Goal: Transaction & Acquisition: Download file/media

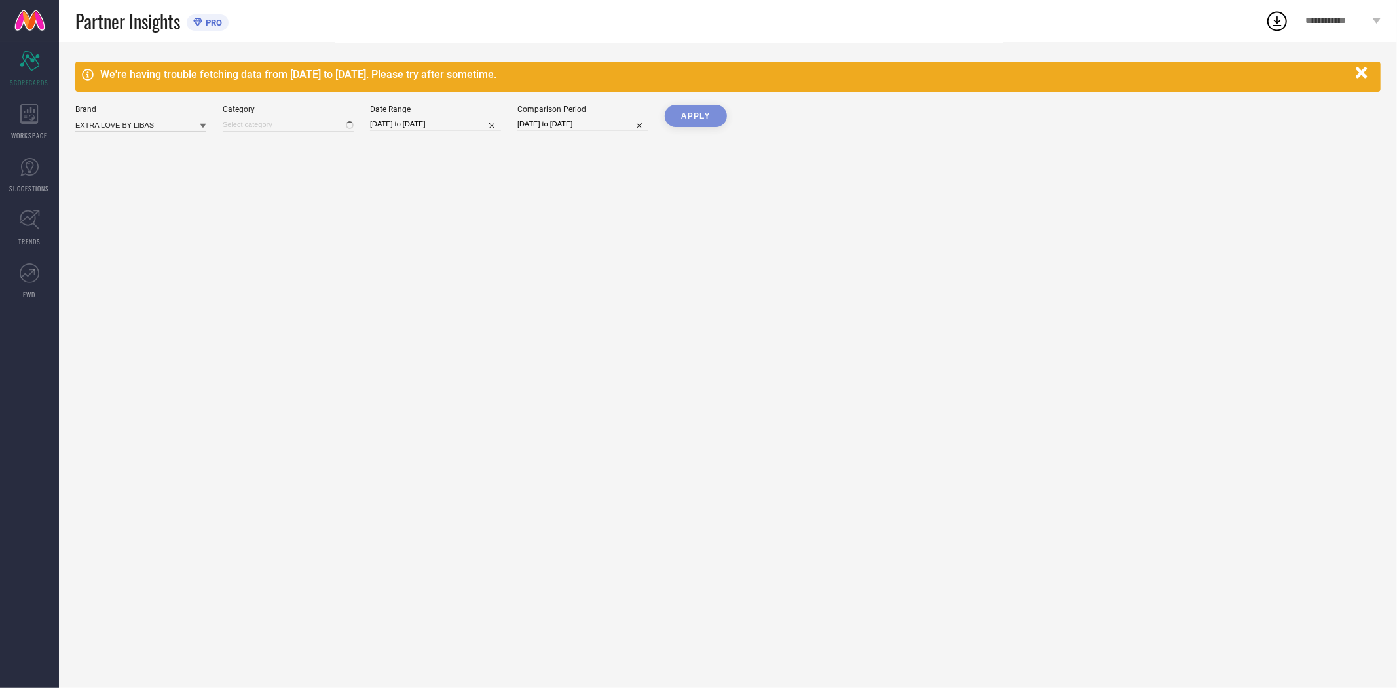
type input "All"
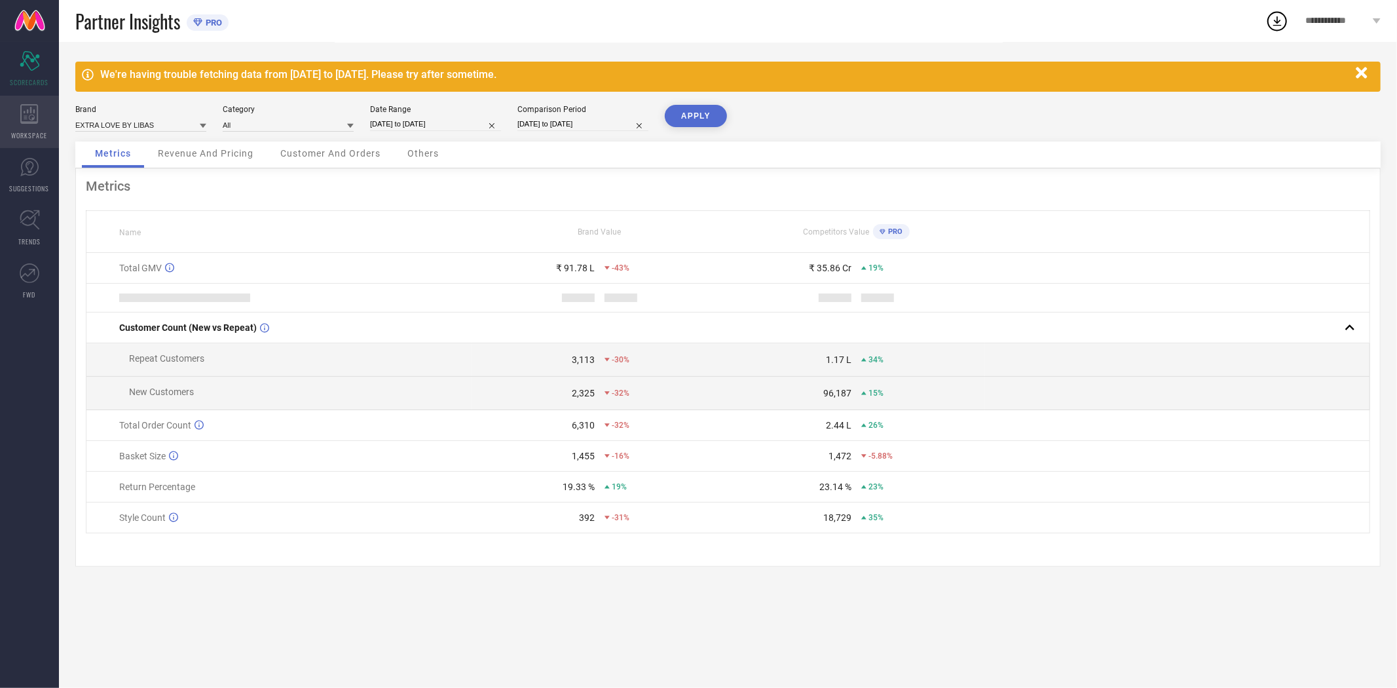
click at [21, 119] on icon at bounding box center [29, 114] width 18 height 20
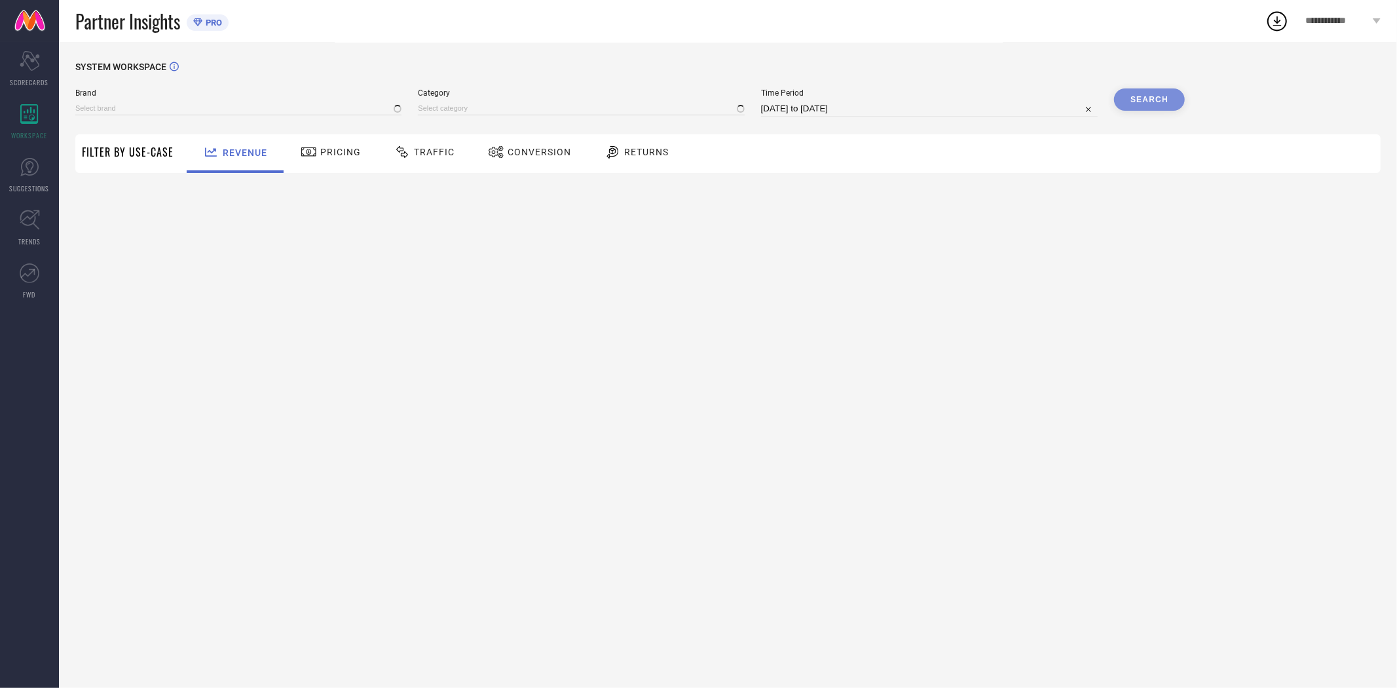
type input "EXTRA LOVE BY LIBAS"
type input "All"
click at [531, 145] on div "Conversion" at bounding box center [530, 152] width 90 height 22
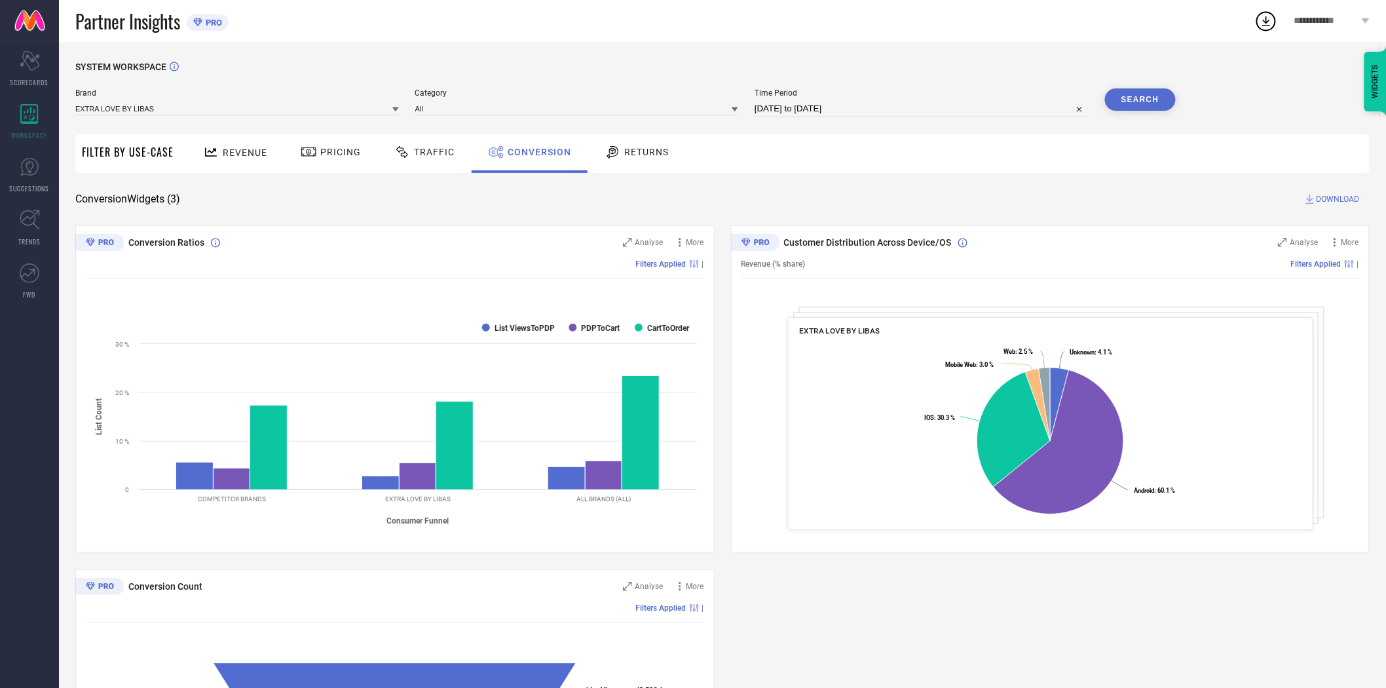
click at [819, 111] on input "[DATE] to [DATE]" at bounding box center [922, 109] width 334 height 16
select select "6"
select select "2025"
select select "7"
select select "2025"
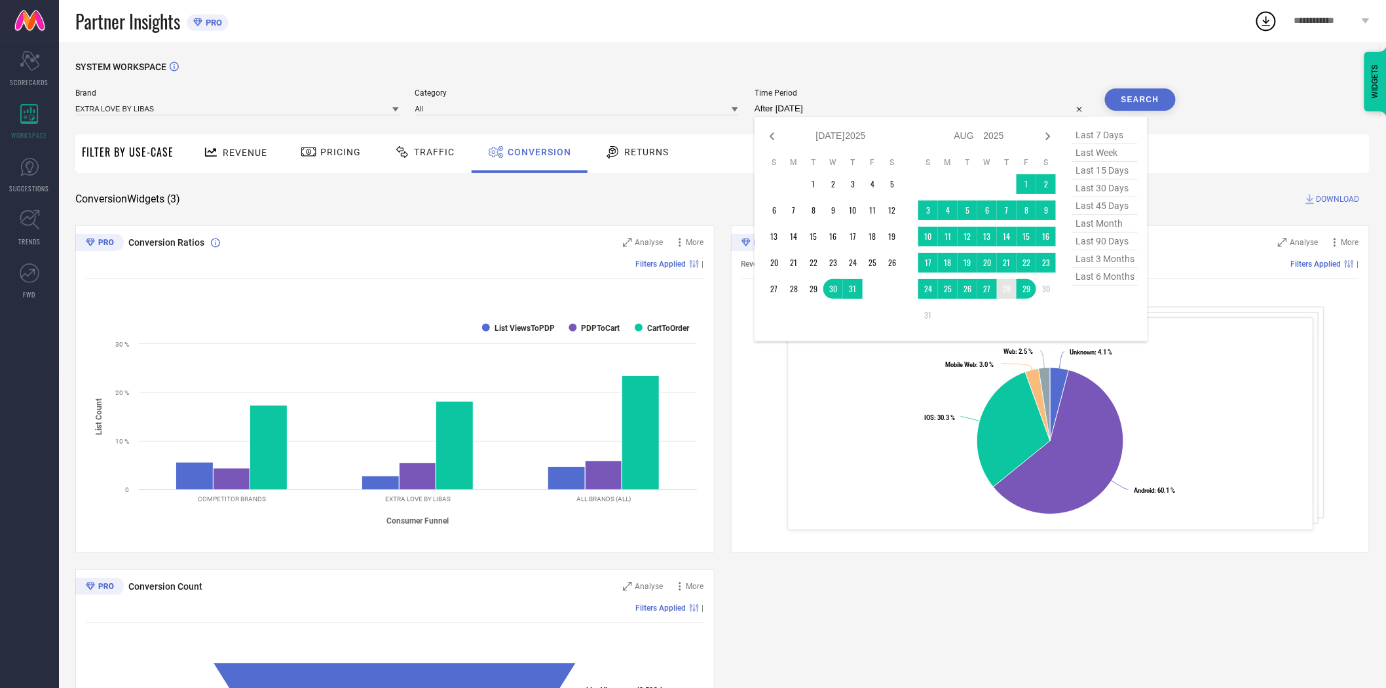
click at [1012, 291] on td "28" at bounding box center [1007, 289] width 20 height 20
type input "[DATE] to [DATE]"
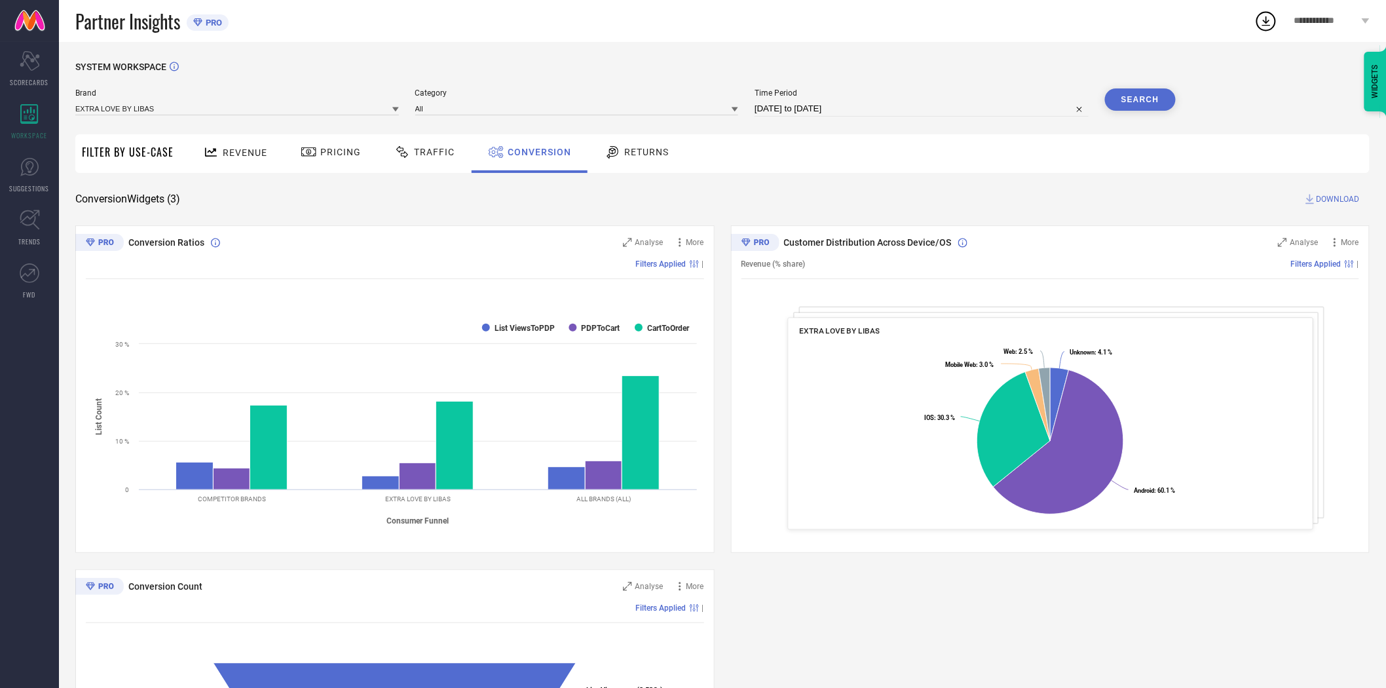
click at [950, 195] on div "Conversion Widgets ( 3 ) DOWNLOAD" at bounding box center [722, 199] width 1294 height 13
click at [1155, 102] on button "Search" at bounding box center [1140, 99] width 71 height 22
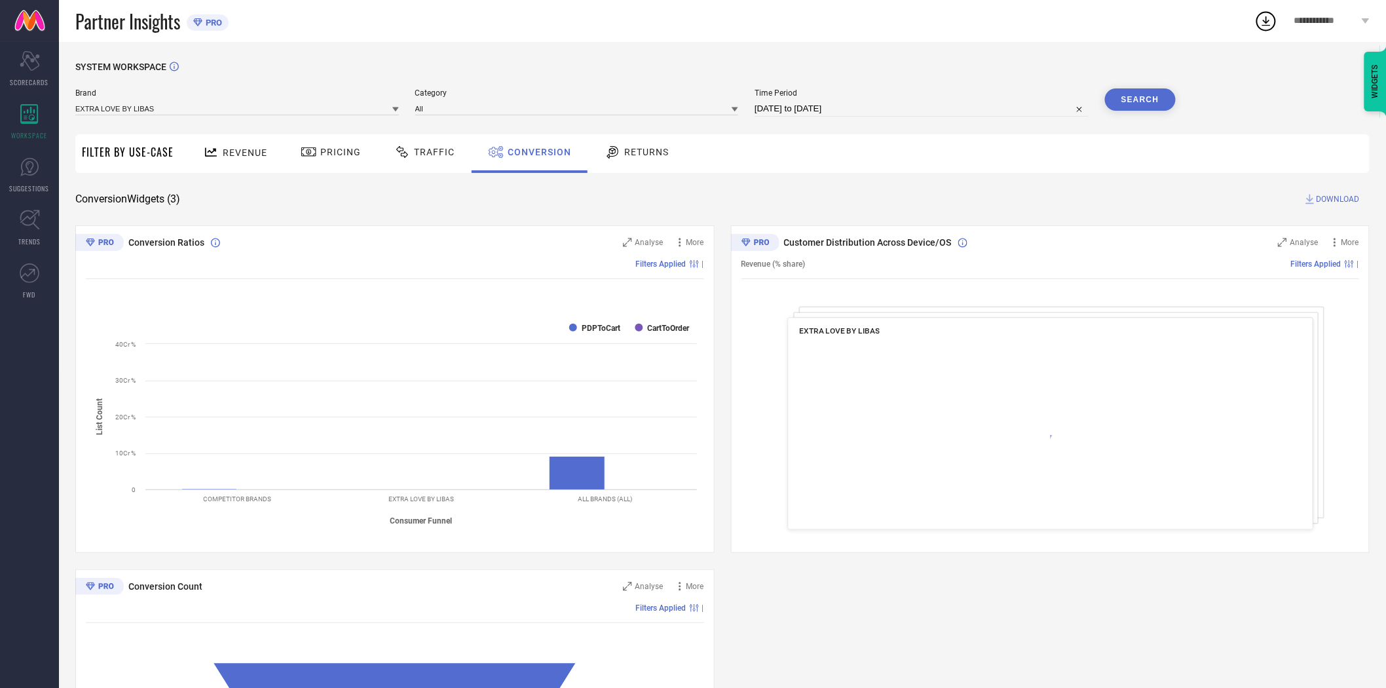
click at [1340, 197] on span "DOWNLOAD" at bounding box center [1338, 199] width 43 height 13
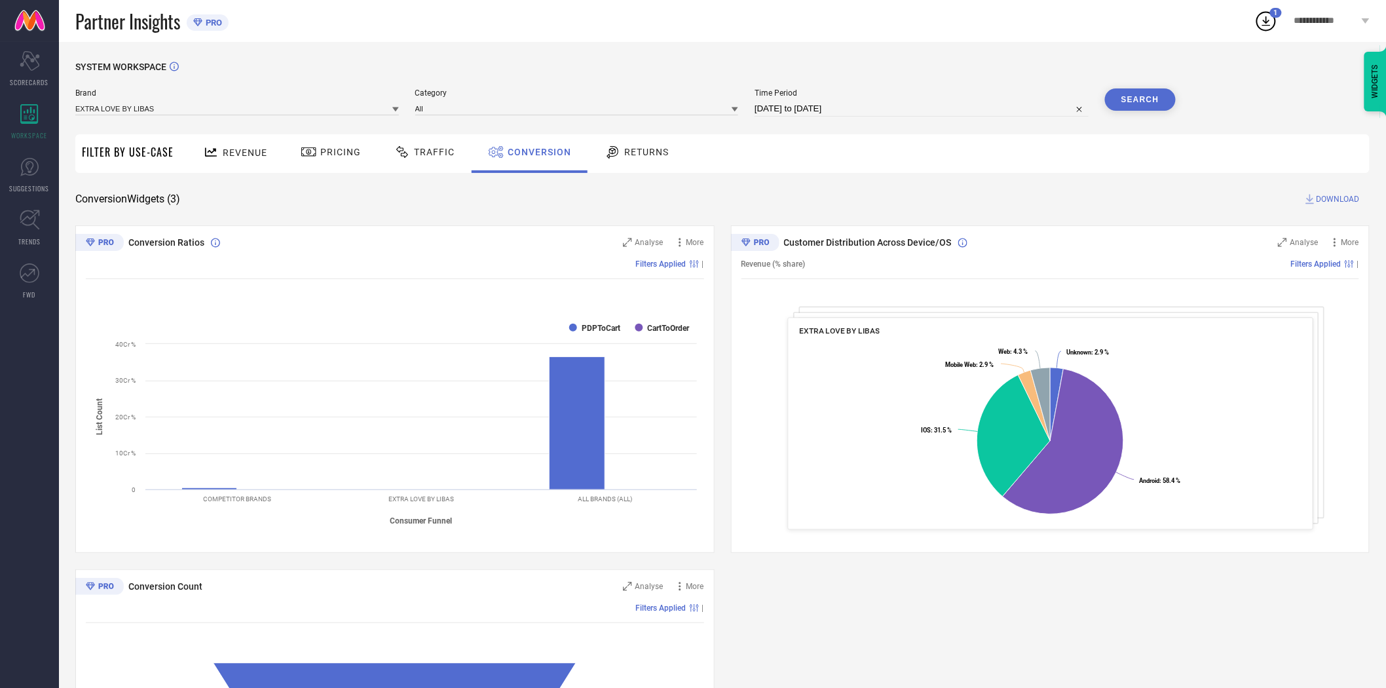
click at [908, 107] on input "[DATE] to [DATE]" at bounding box center [922, 109] width 334 height 16
select select "7"
select select "2025"
select select "8"
select select "2025"
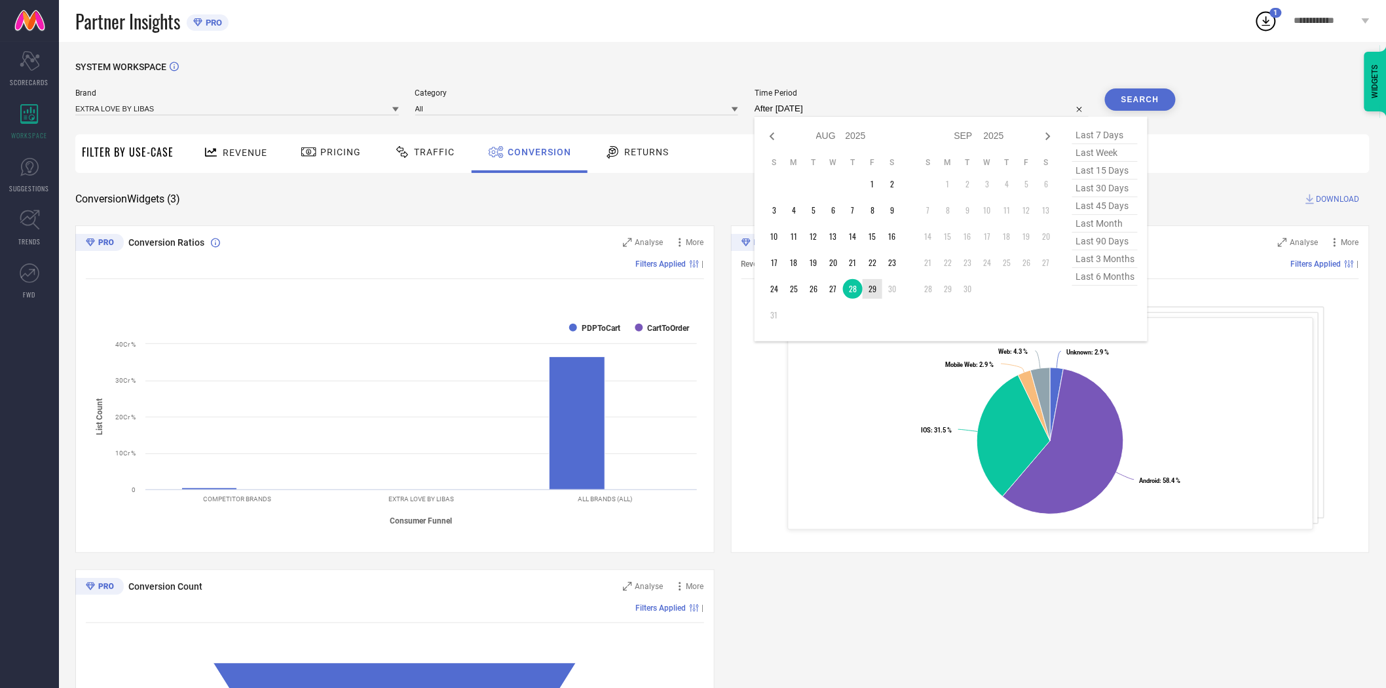
click at [875, 295] on td "29" at bounding box center [873, 289] width 20 height 20
type input "[DATE] to [DATE]"
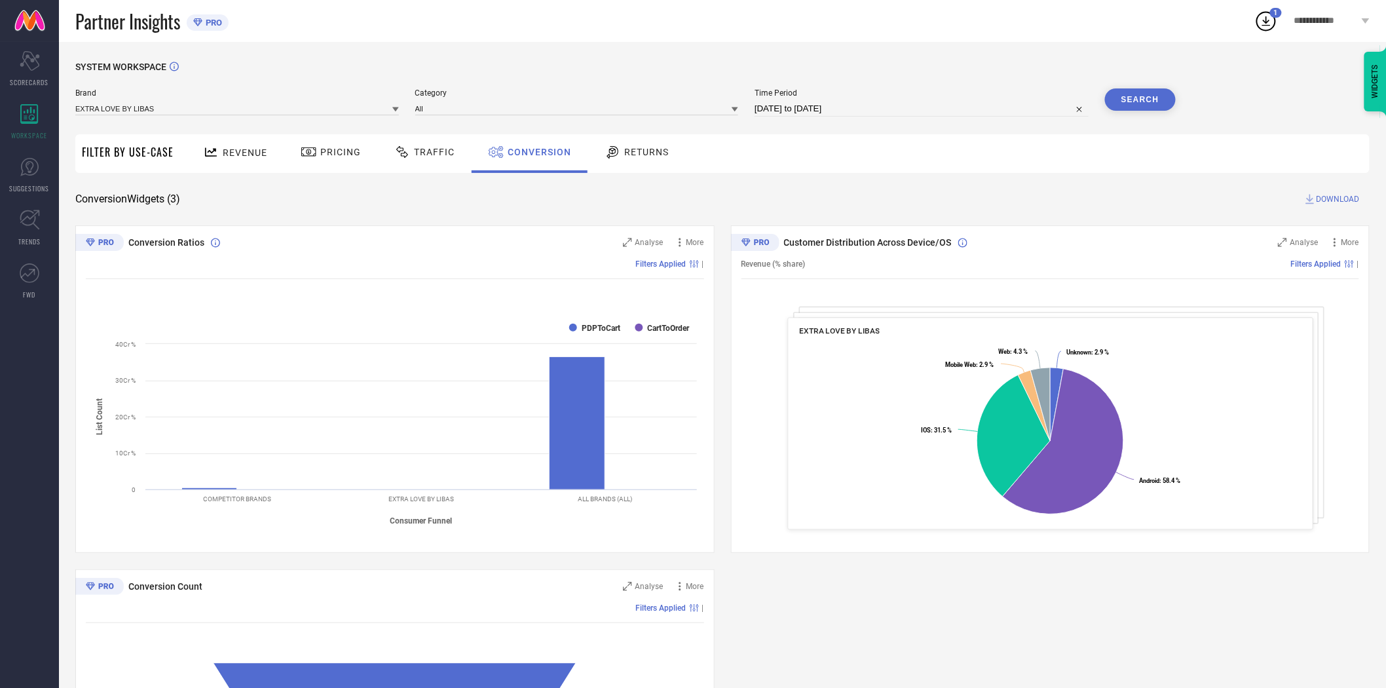
click at [1136, 98] on button "Search" at bounding box center [1140, 99] width 71 height 22
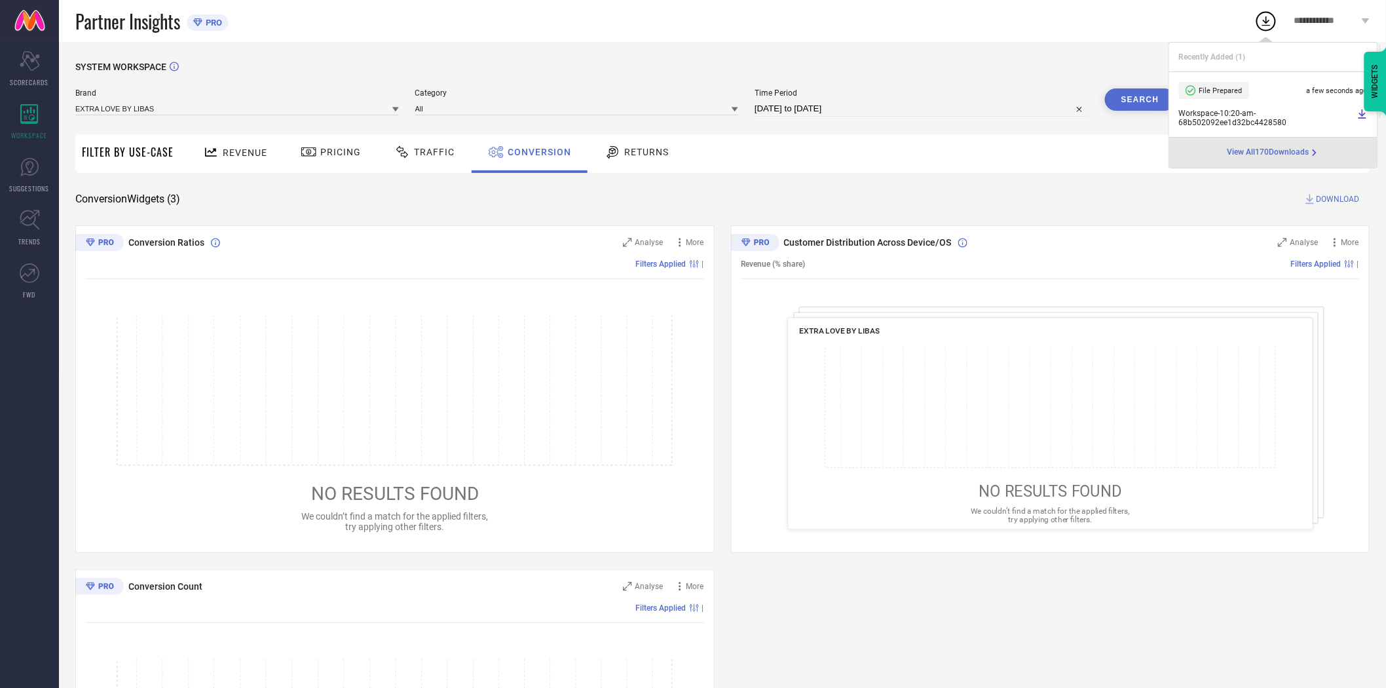
click at [1337, 198] on span "DOWNLOAD" at bounding box center [1338, 199] width 43 height 13
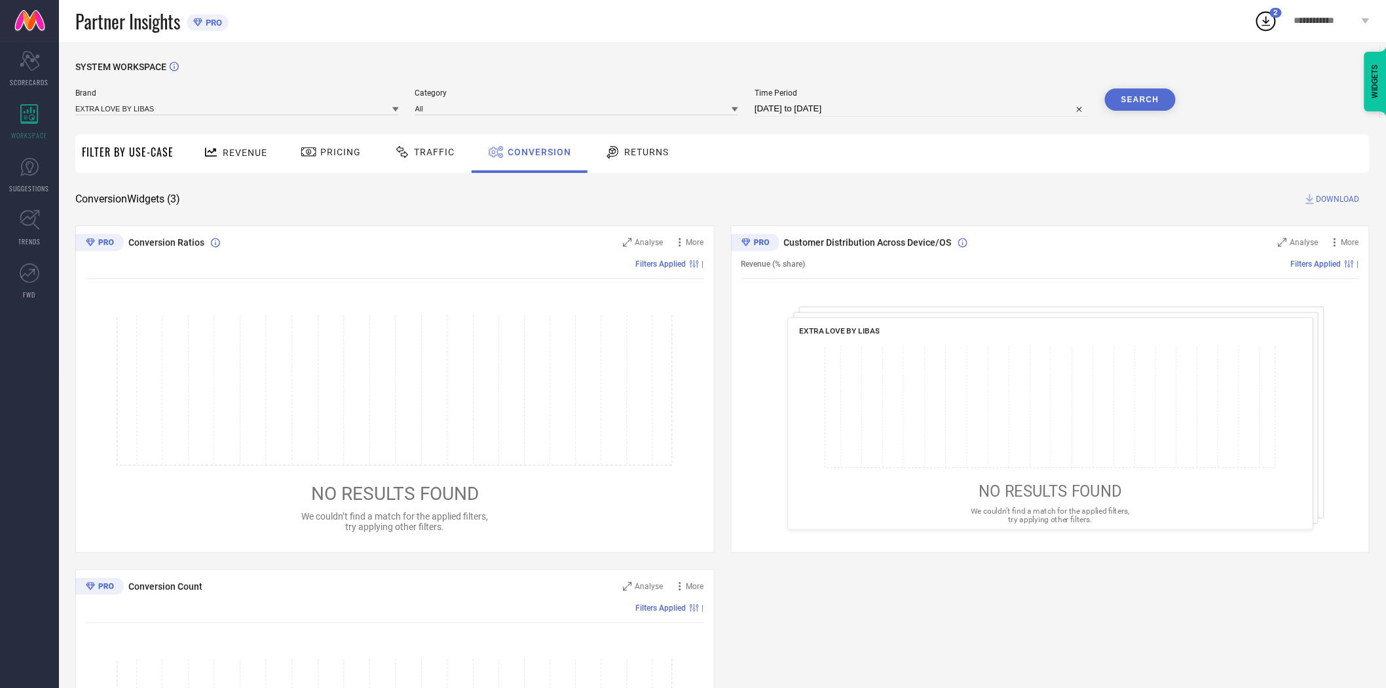
select select "7"
select select "2025"
select select "8"
select select "2025"
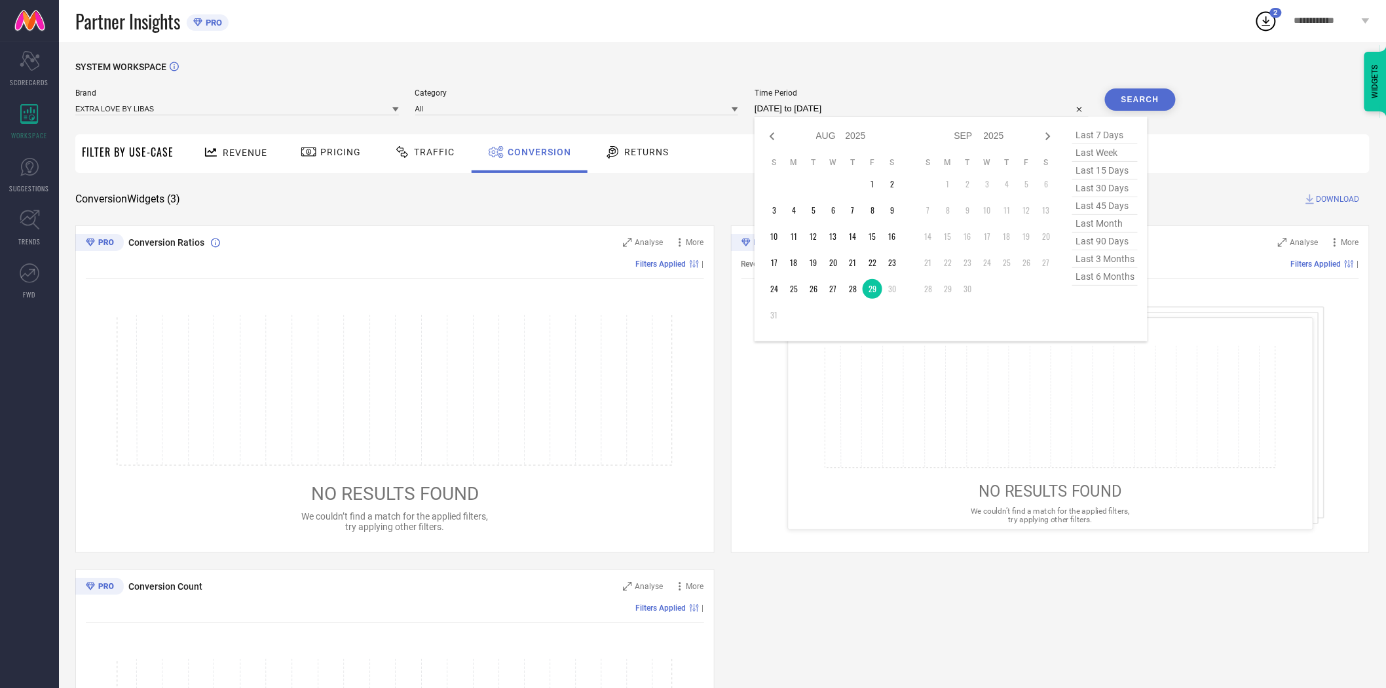
click at [899, 115] on input "[DATE] to [DATE]" at bounding box center [922, 109] width 334 height 16
click at [583, 204] on div "Conversion Widgets ( 3 ) DOWNLOAD" at bounding box center [722, 199] width 1294 height 13
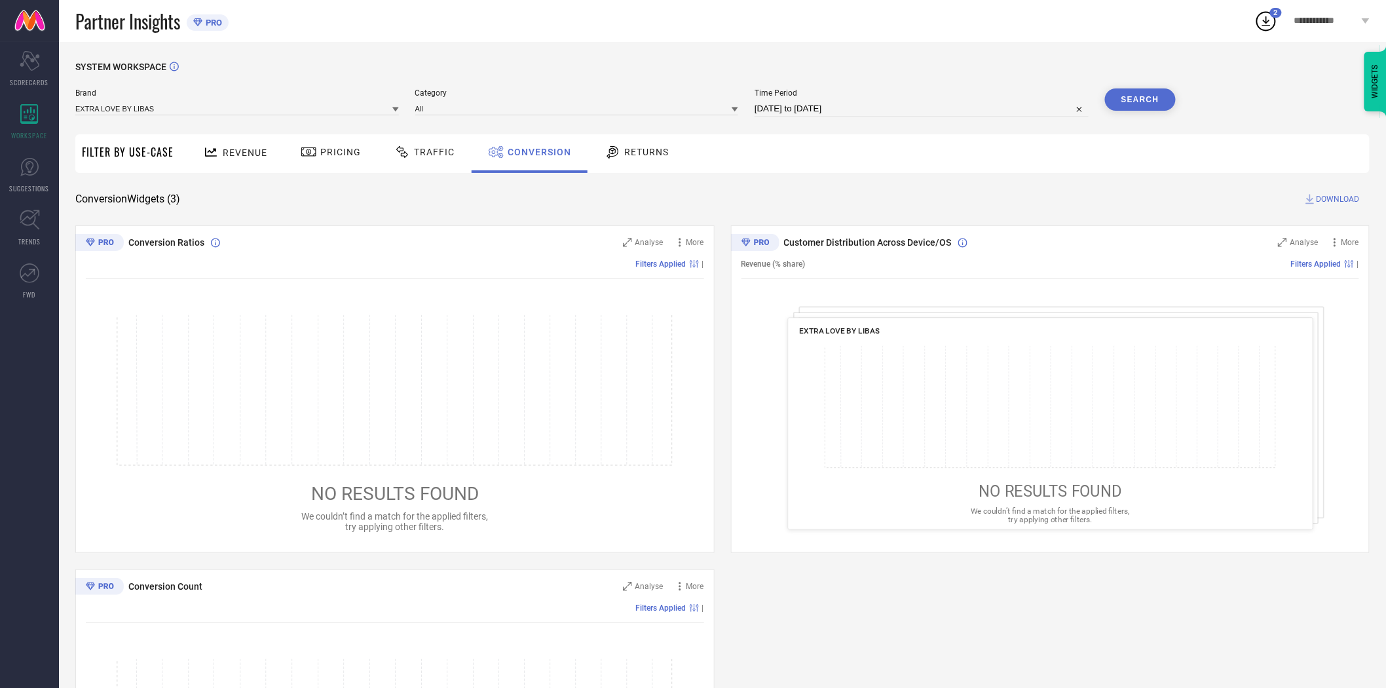
click at [395, 109] on icon at bounding box center [395, 109] width 7 height 5
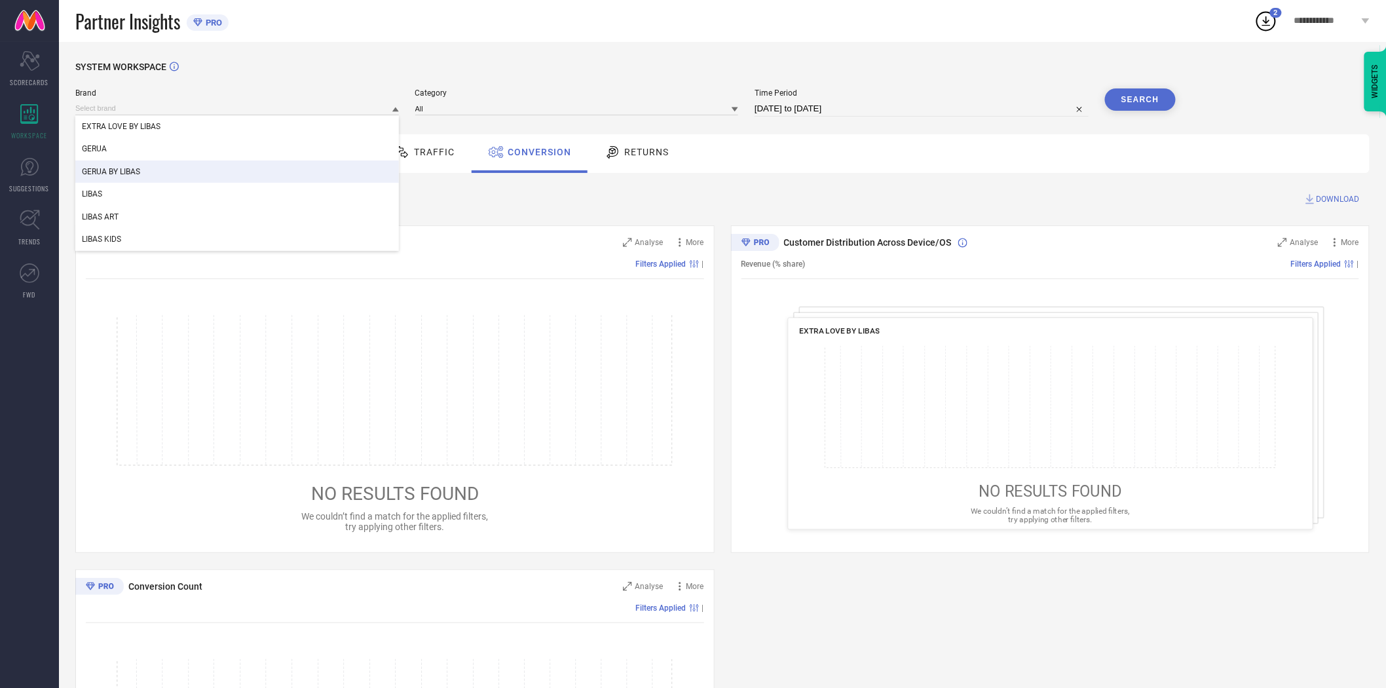
drag, startPoint x: 330, startPoint y: 166, endPoint x: 364, endPoint y: 159, distance: 34.0
click at [330, 165] on div "GERUA BY LIBAS" at bounding box center [237, 171] width 324 height 22
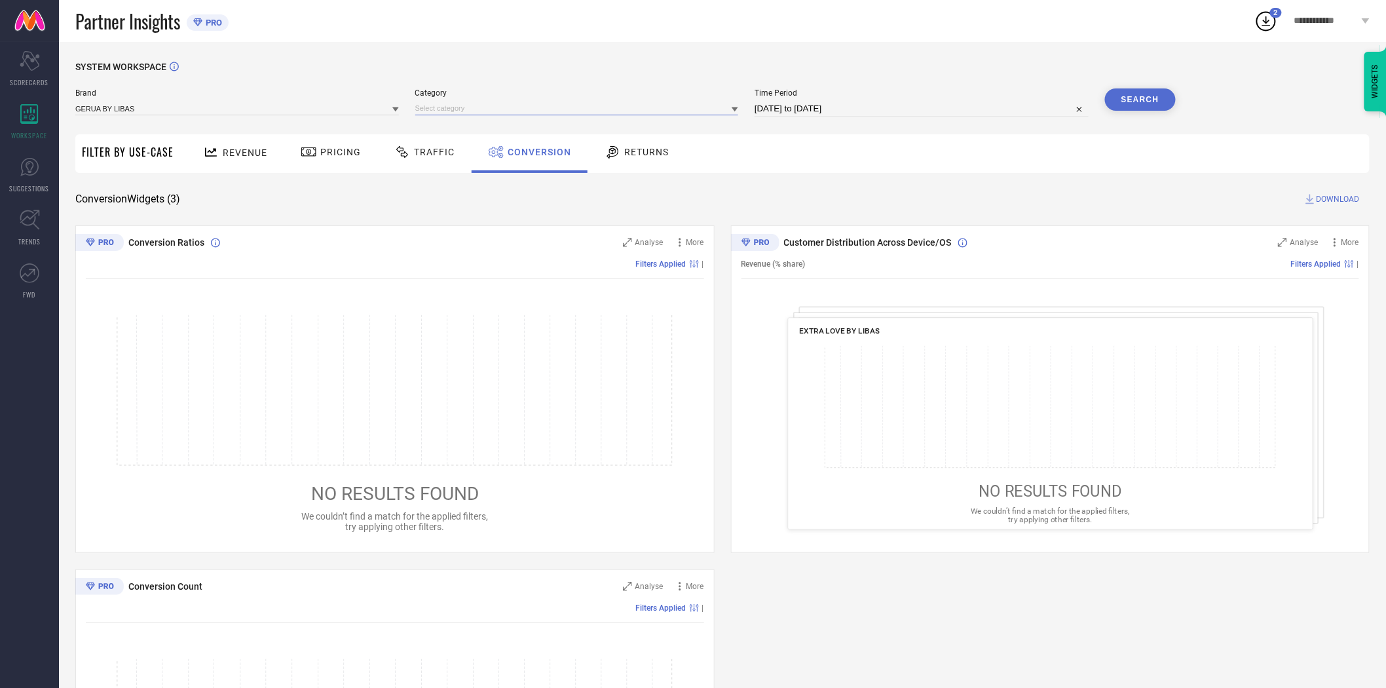
click at [451, 109] on input at bounding box center [577, 109] width 324 height 14
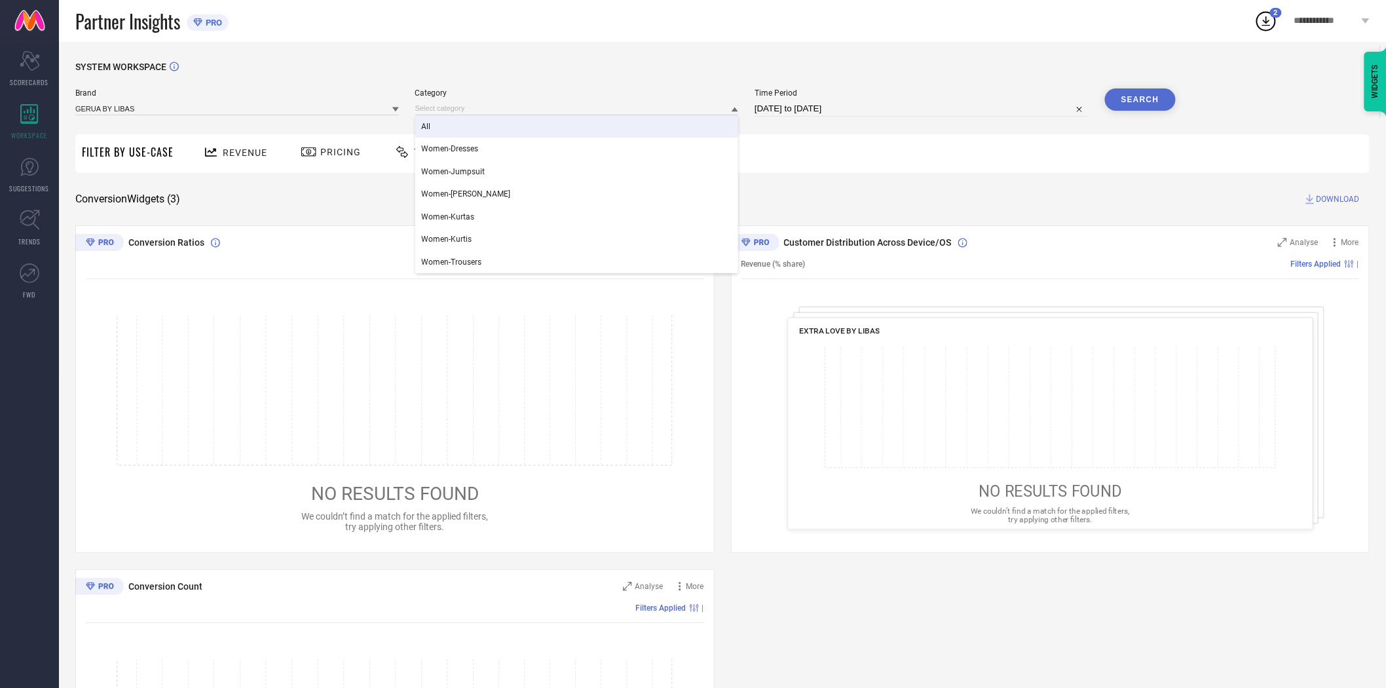
click at [454, 129] on div "All" at bounding box center [577, 126] width 324 height 22
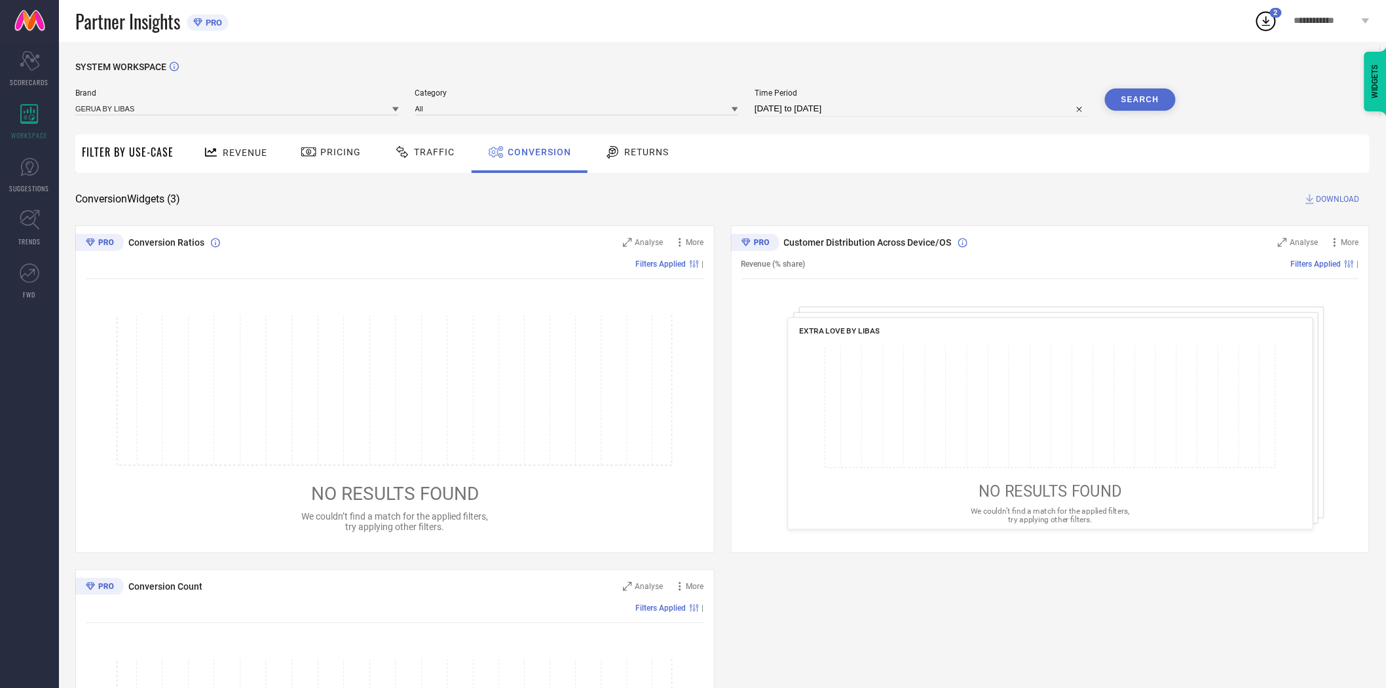
click at [1136, 105] on button "Search" at bounding box center [1140, 99] width 71 height 22
click at [1341, 195] on span "DOWNLOAD" at bounding box center [1338, 199] width 43 height 13
click at [886, 112] on input "[DATE] to [DATE]" at bounding box center [922, 109] width 334 height 16
select select "7"
select select "2025"
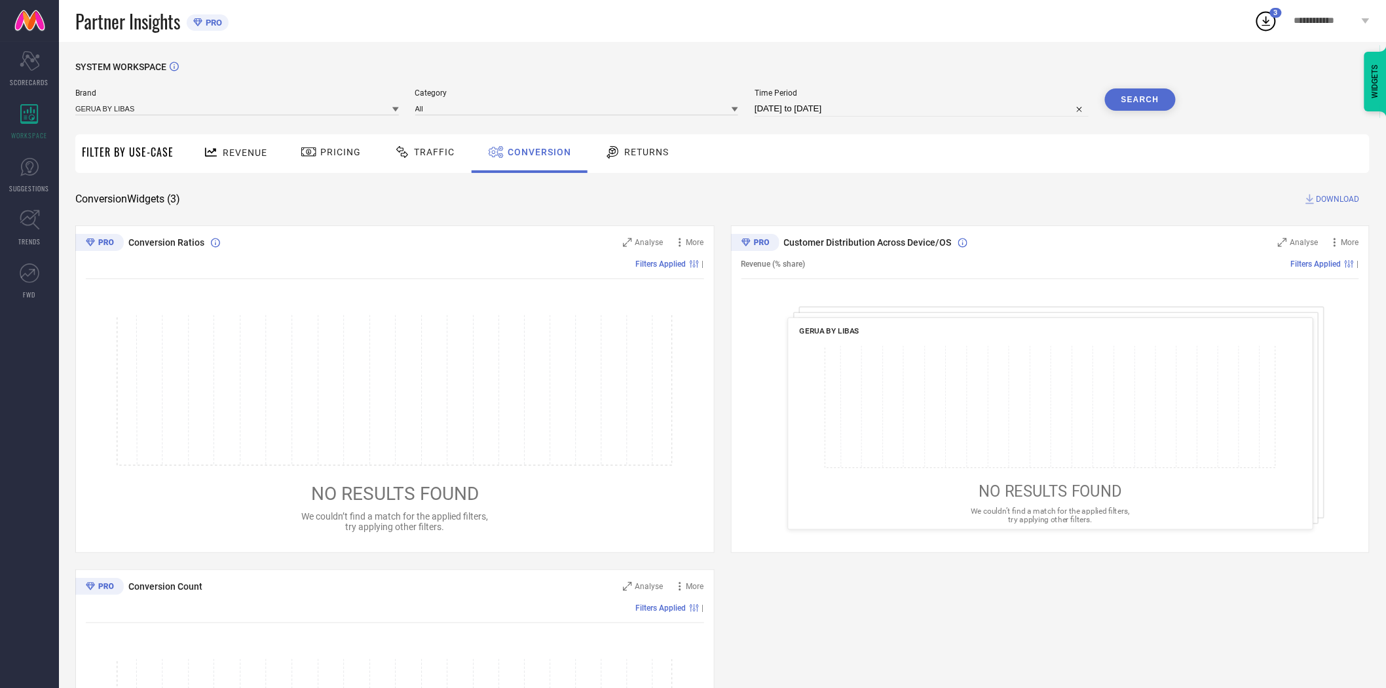
select select "8"
select select "2025"
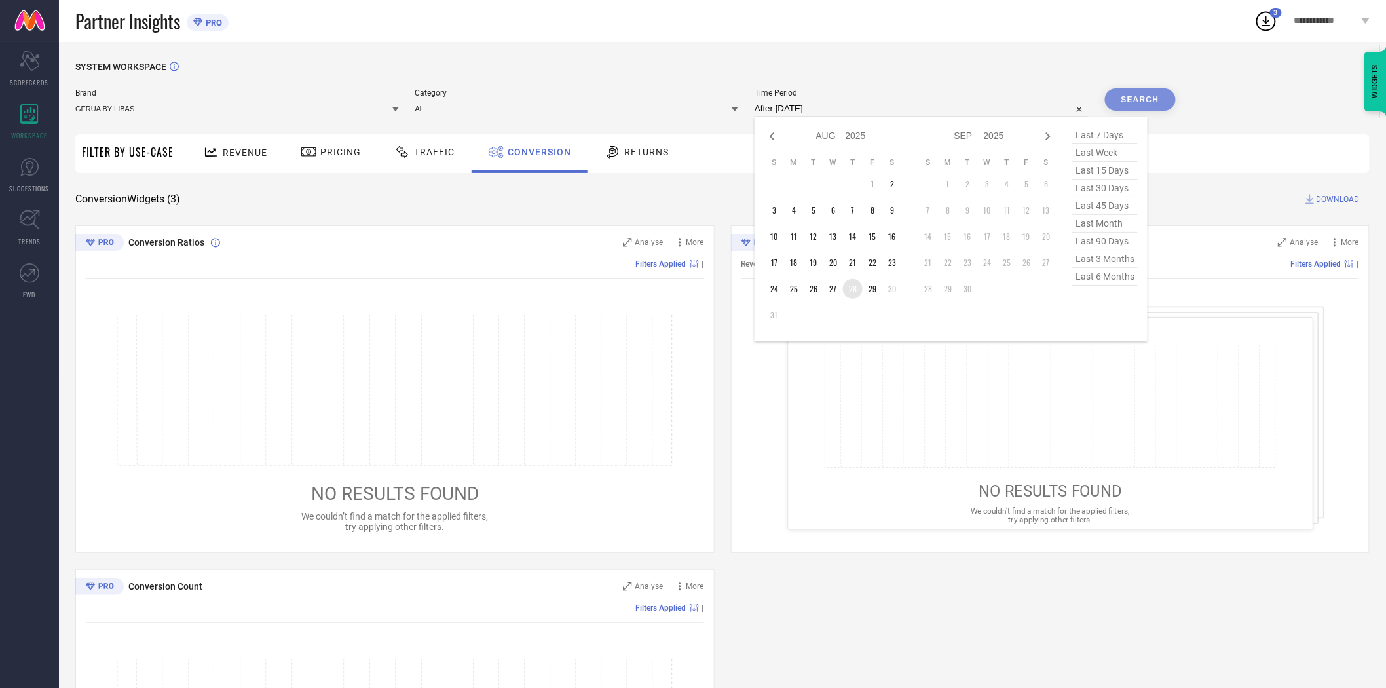
click at [859, 290] on td "28" at bounding box center [853, 289] width 20 height 20
type input "[DATE] to [DATE]"
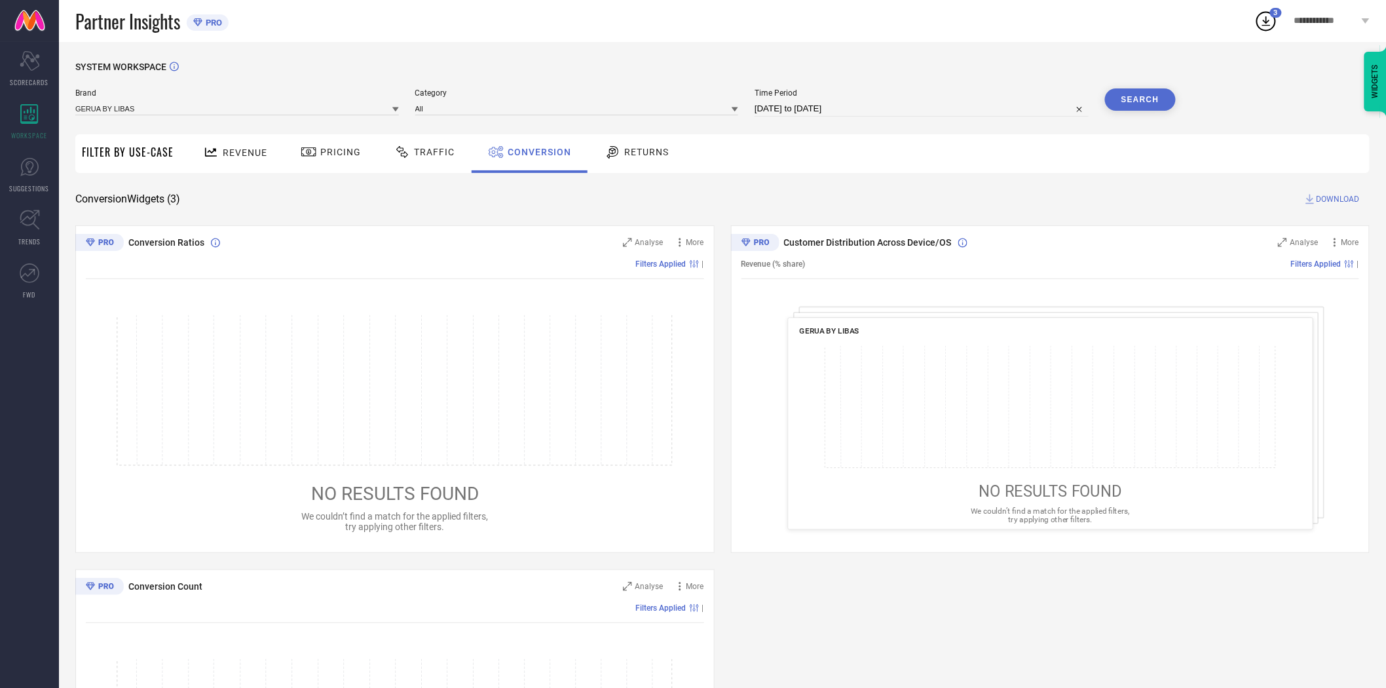
click at [1141, 100] on button "Search" at bounding box center [1140, 99] width 71 height 22
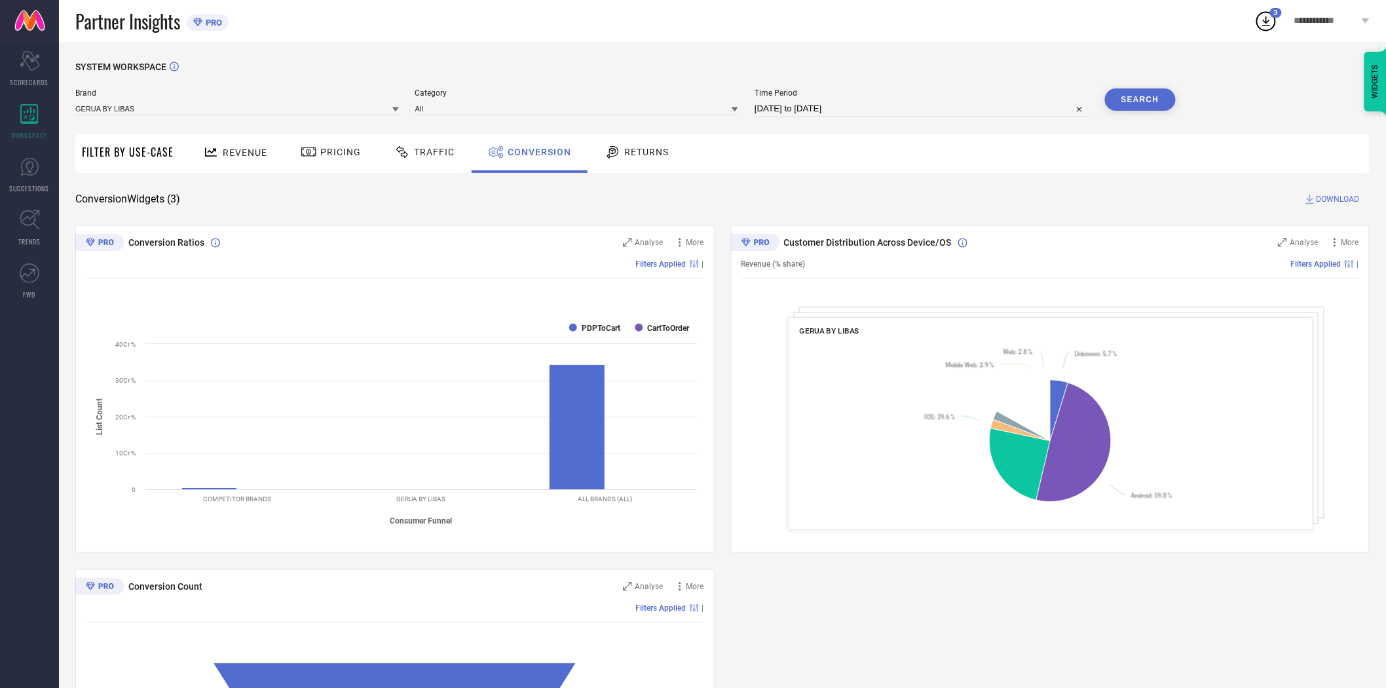
click at [1065, 185] on div "SYSTEM WORKSPACE Brand GERUA BY LIBAS Category All Time Period [DATE] to [DATE]…" at bounding box center [722, 479] width 1294 height 835
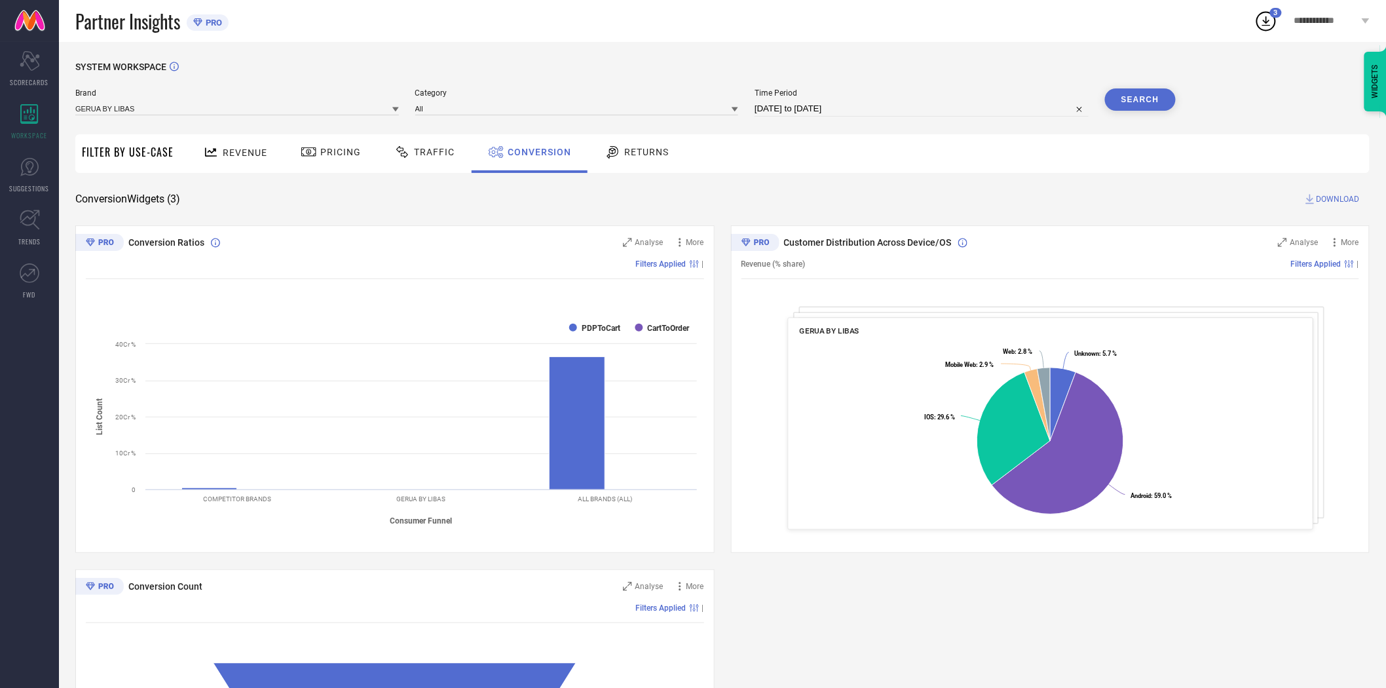
click at [1333, 198] on span "DOWNLOAD" at bounding box center [1338, 199] width 43 height 13
click at [393, 109] on icon at bounding box center [395, 109] width 7 height 7
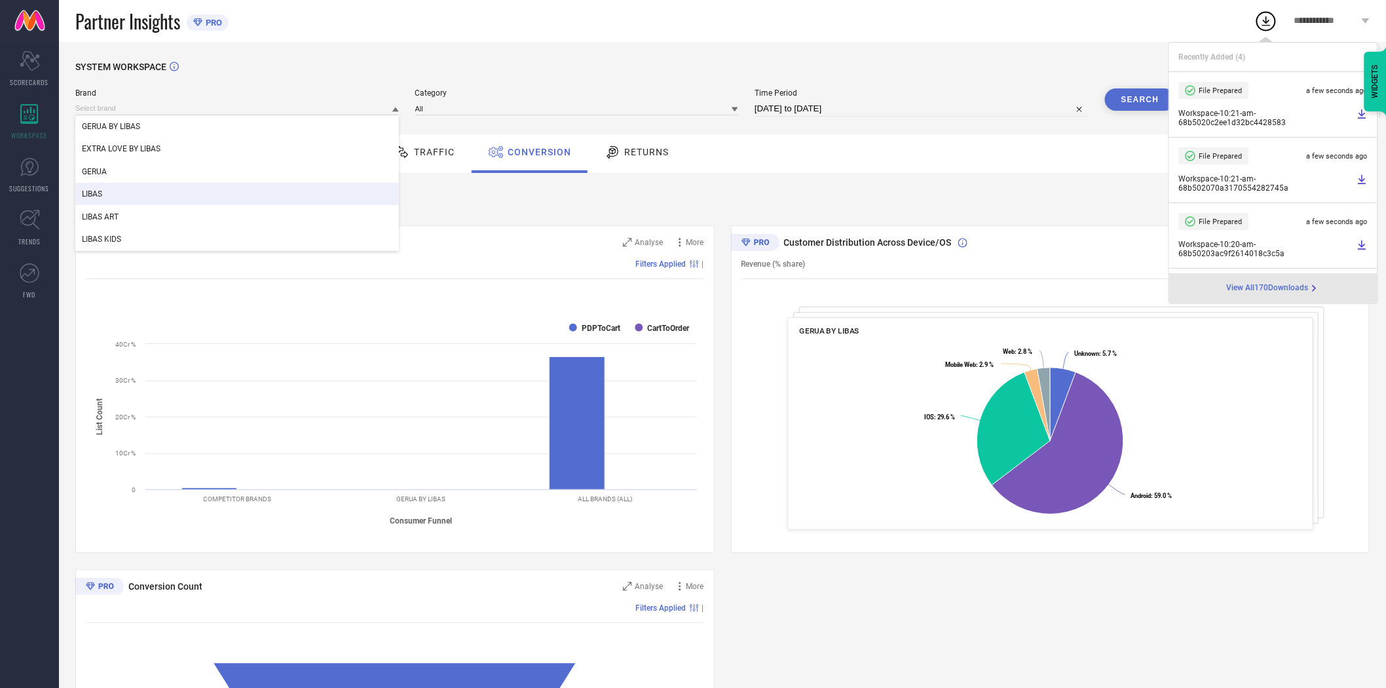
click at [331, 185] on div "LIBAS" at bounding box center [237, 194] width 324 height 22
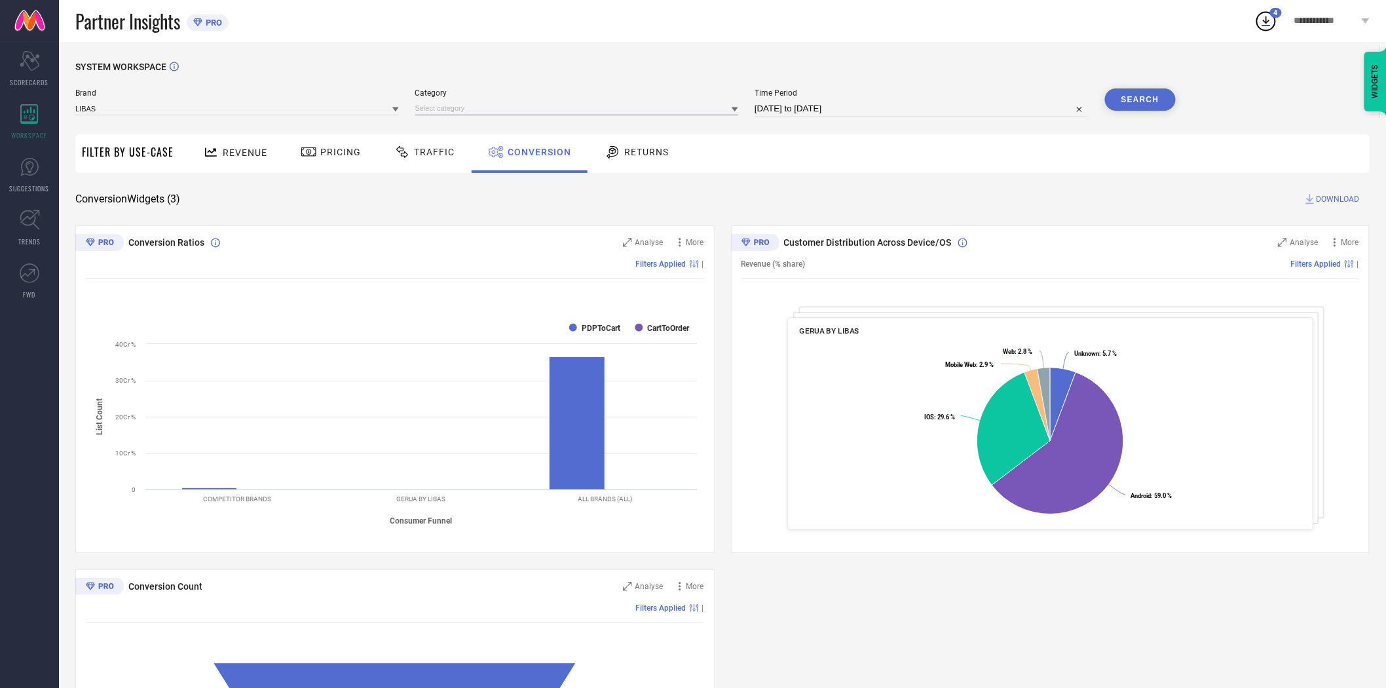
click at [430, 115] on input at bounding box center [577, 109] width 324 height 14
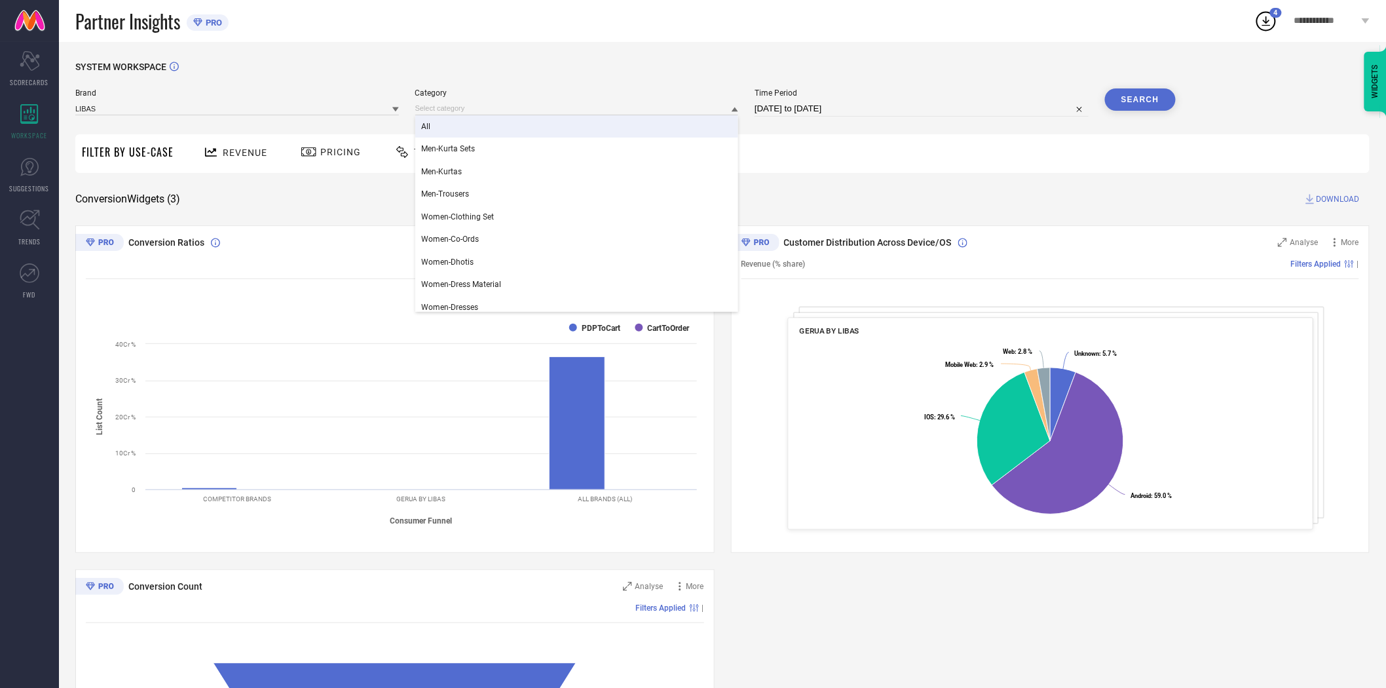
click at [443, 134] on div "All" at bounding box center [577, 126] width 324 height 22
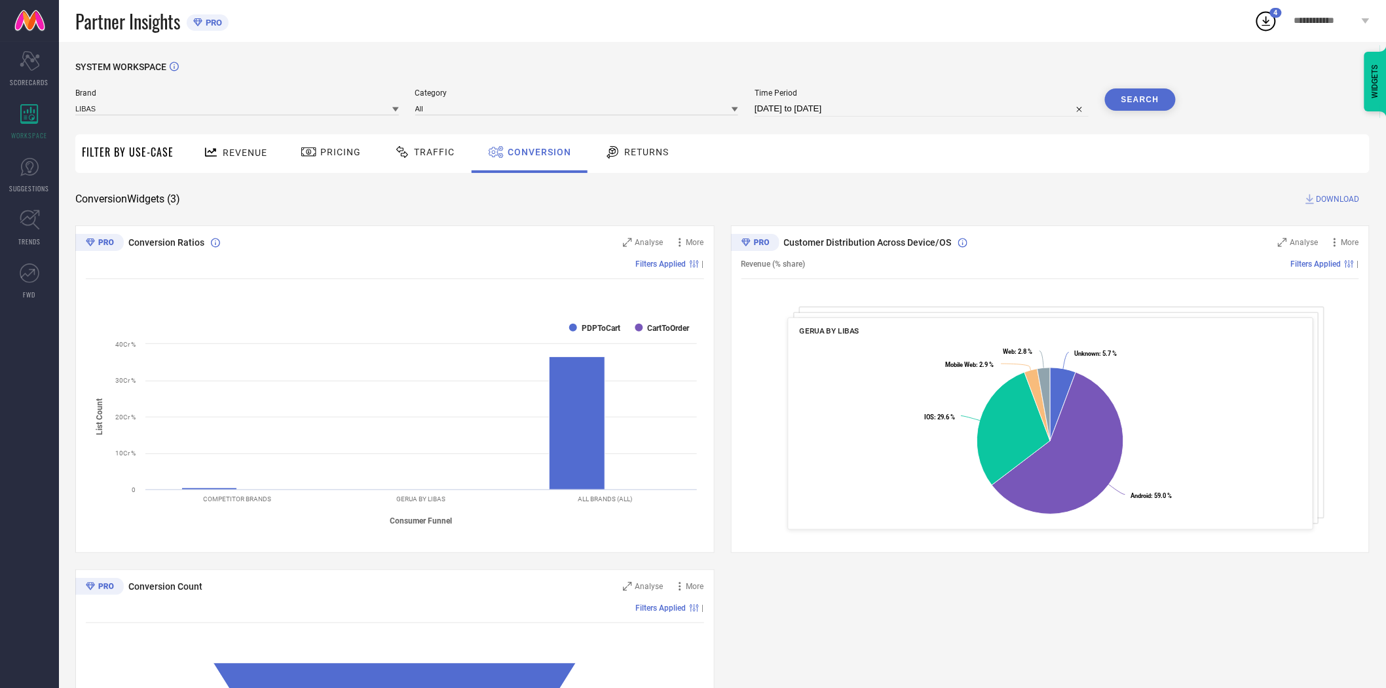
click at [1130, 100] on button "Search" at bounding box center [1140, 99] width 71 height 22
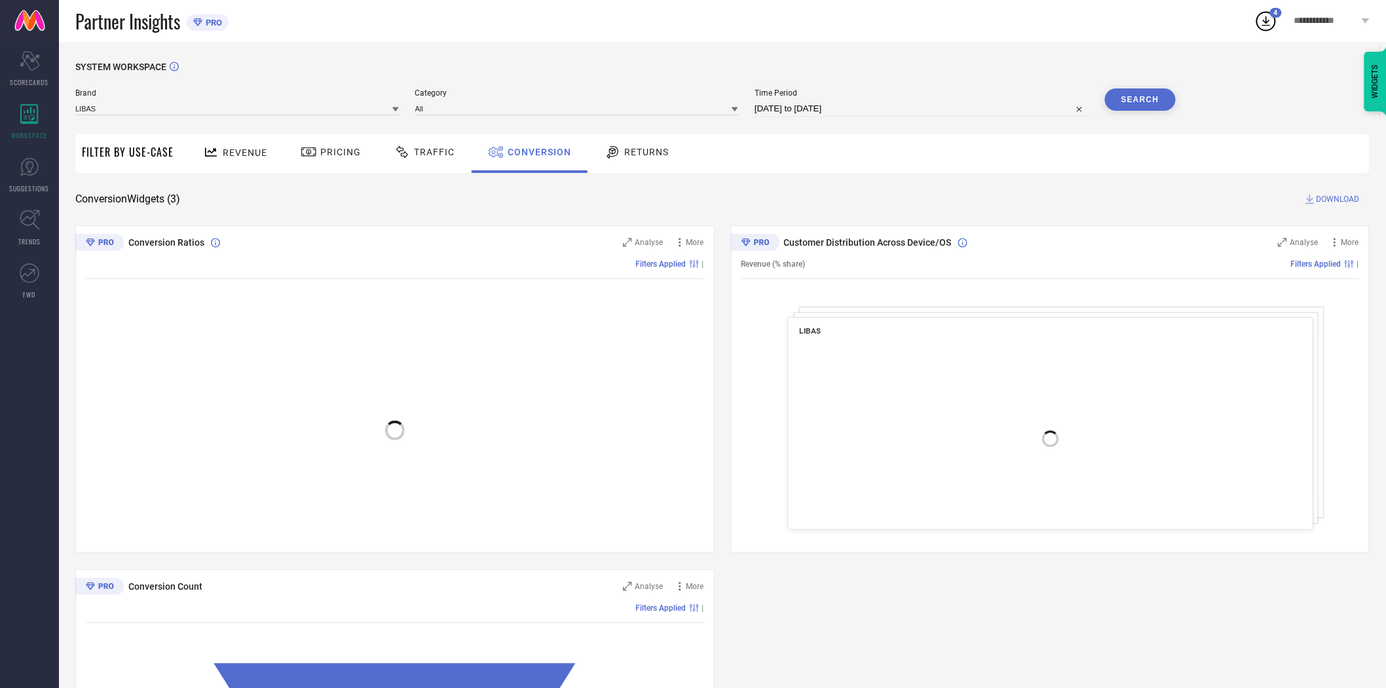
click at [1332, 198] on span "DOWNLOAD" at bounding box center [1338, 199] width 43 height 13
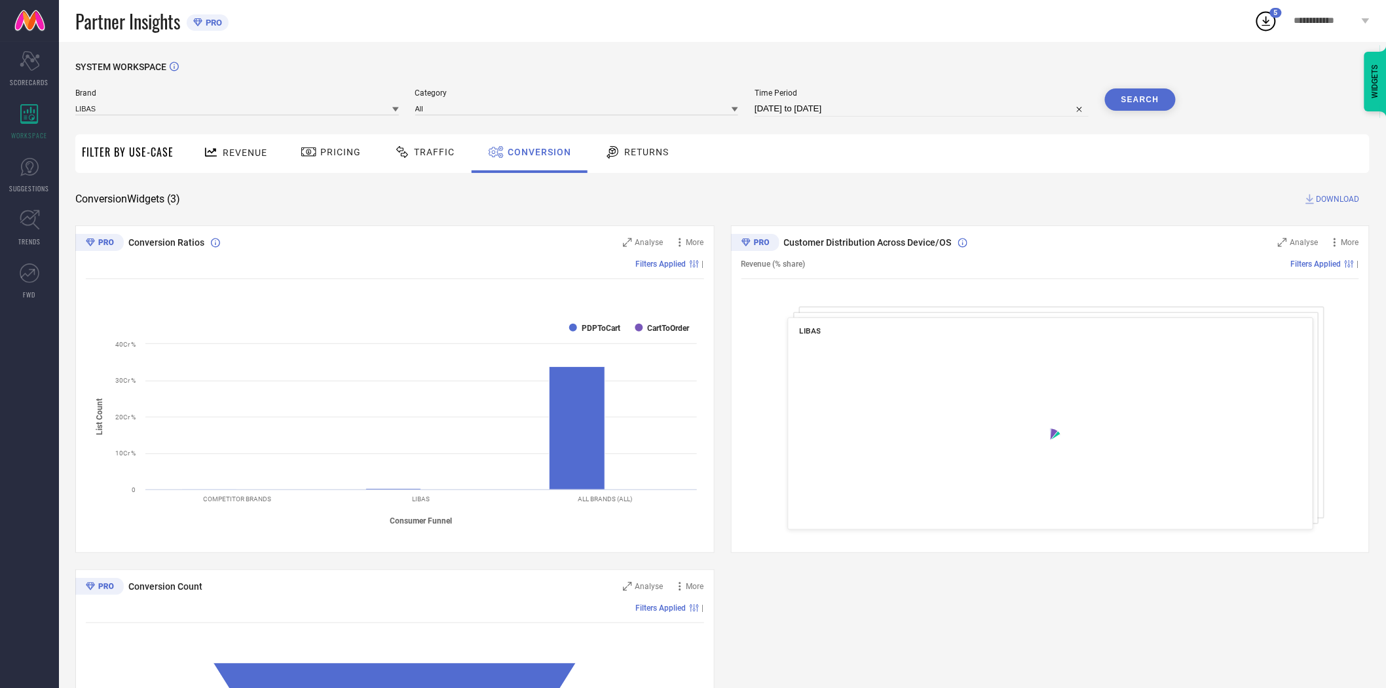
click at [884, 111] on input "[DATE] to [DATE]" at bounding box center [922, 109] width 334 height 16
select select "7"
select select "2025"
select select "8"
select select "2025"
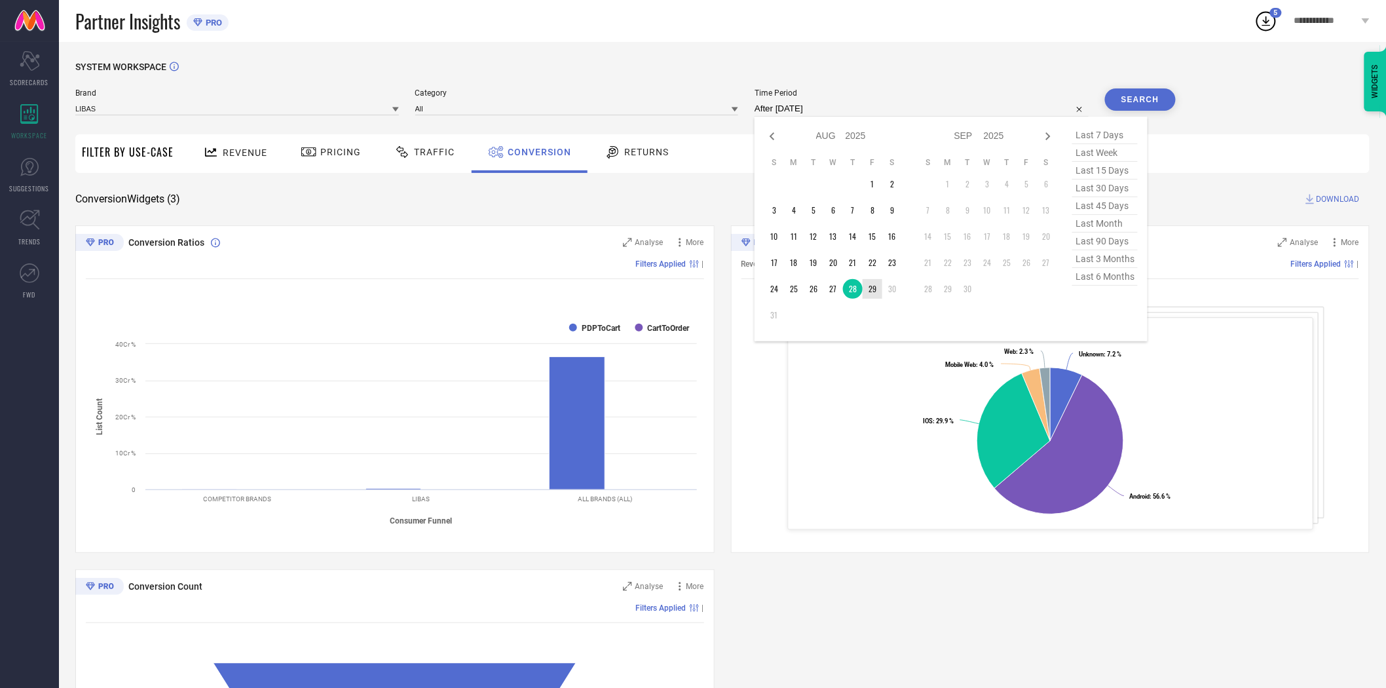
click at [874, 286] on td "29" at bounding box center [873, 289] width 20 height 20
type input "[DATE] to [DATE]"
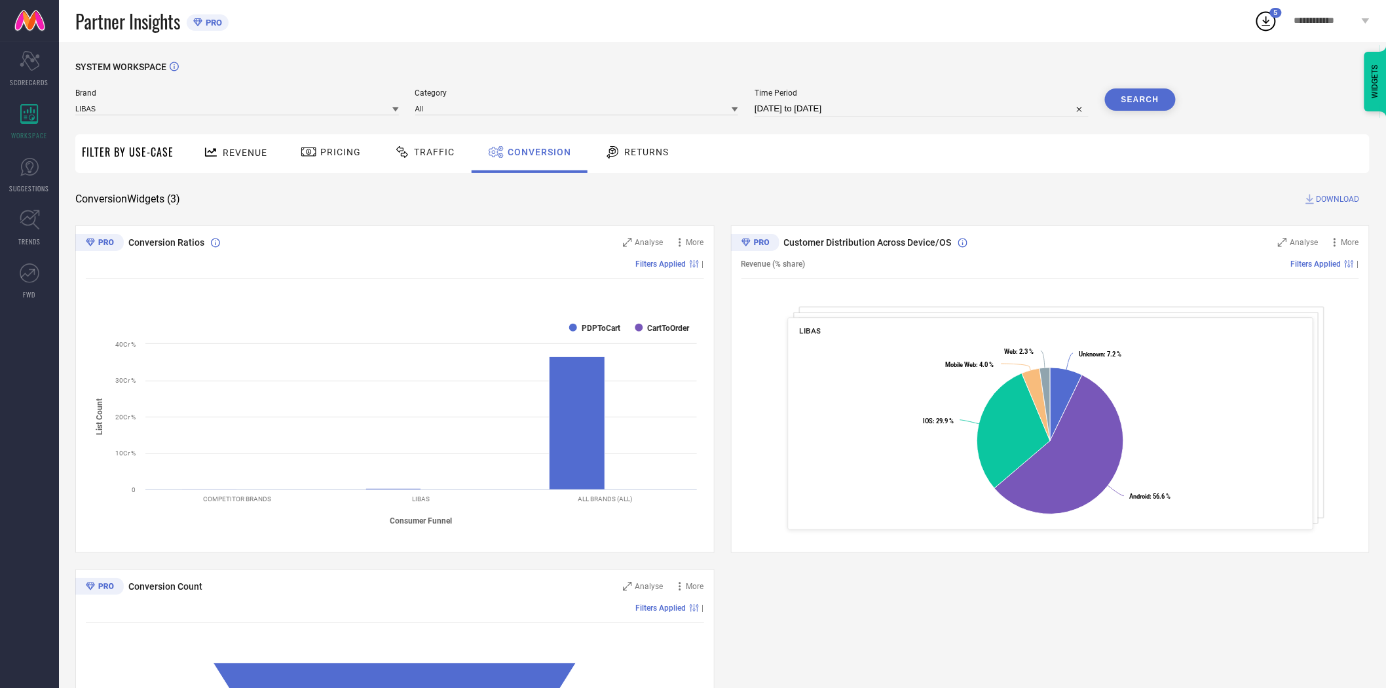
click at [1131, 92] on button "Search" at bounding box center [1140, 99] width 71 height 22
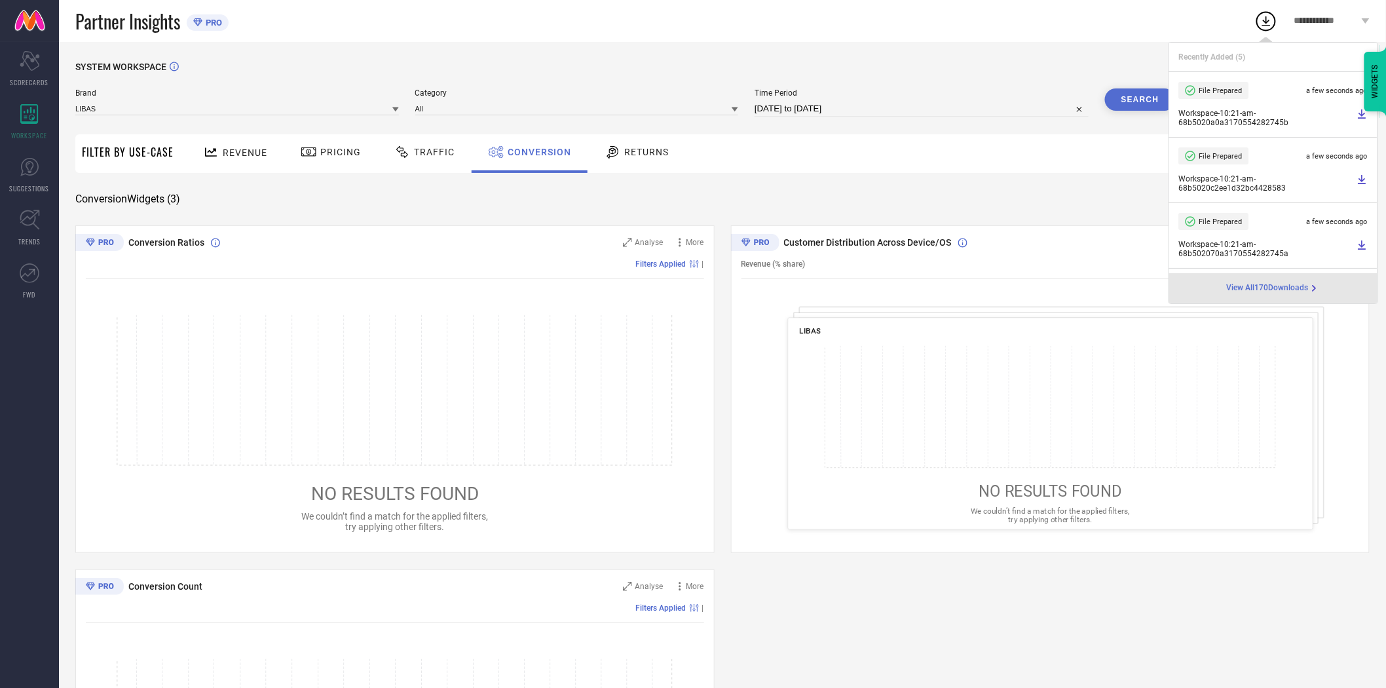
drag, startPoint x: 1086, startPoint y: 193, endPoint x: 1272, endPoint y: 205, distance: 186.4
click at [1088, 193] on div "Conversion Widgets ( 3 ) DOWNLOAD" at bounding box center [722, 199] width 1294 height 13
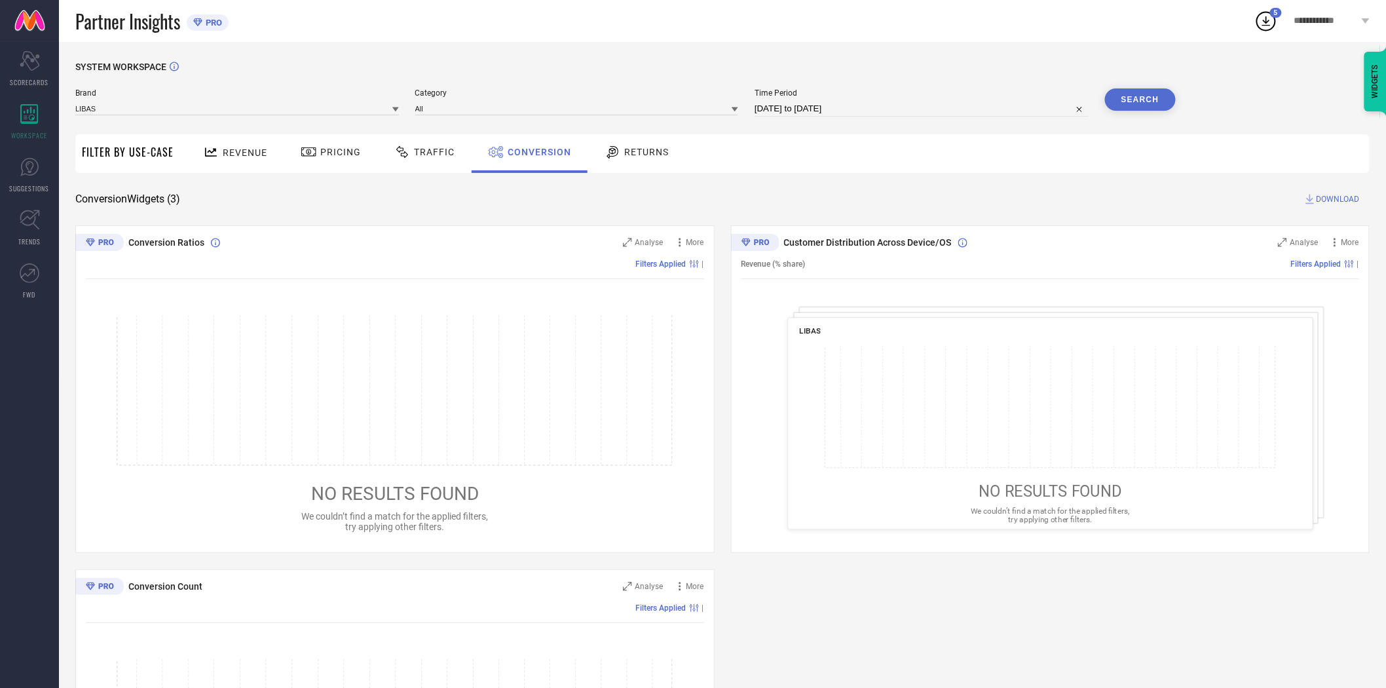
click at [1326, 200] on span "DOWNLOAD" at bounding box center [1338, 199] width 43 height 13
click at [357, 109] on input at bounding box center [237, 109] width 324 height 14
click at [242, 210] on div "LIBAS ART" at bounding box center [237, 217] width 324 height 22
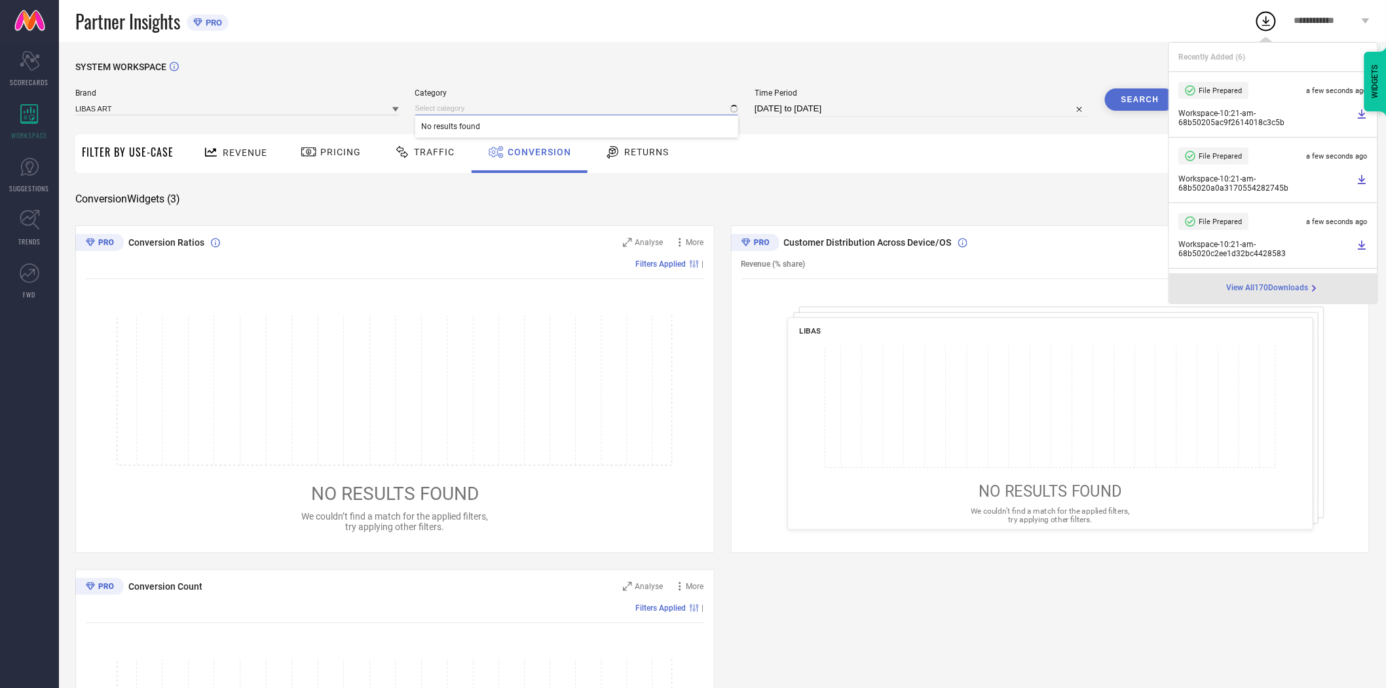
click at [458, 112] on input at bounding box center [577, 109] width 324 height 14
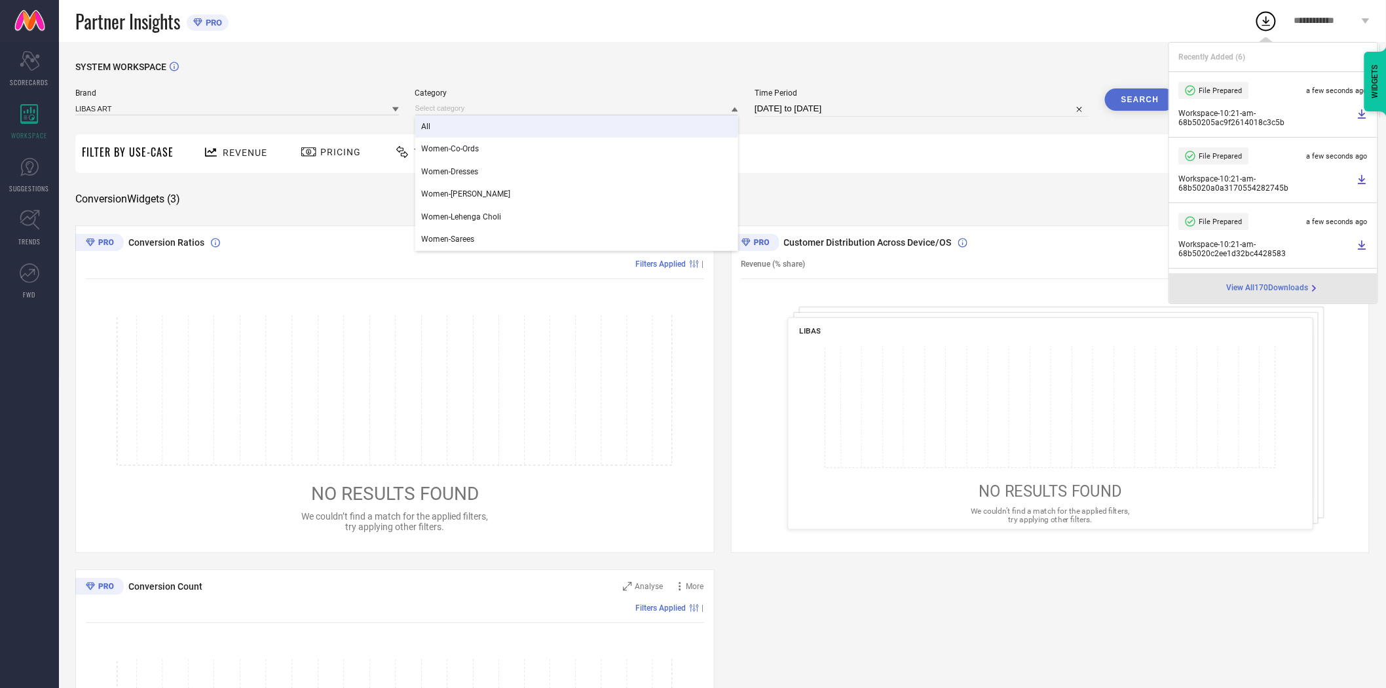
click at [457, 125] on div "All" at bounding box center [577, 126] width 324 height 22
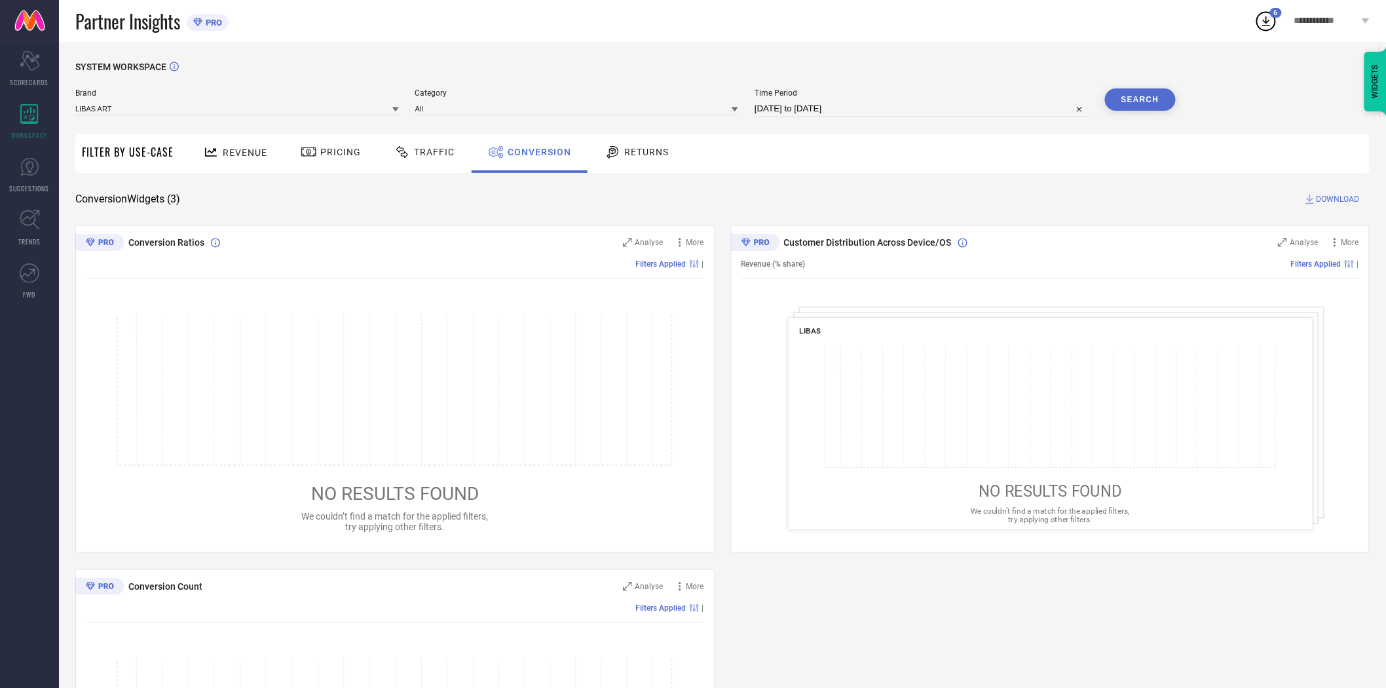
click at [1130, 97] on button "Search" at bounding box center [1140, 99] width 71 height 22
click at [1333, 196] on span "DOWNLOAD" at bounding box center [1338, 199] width 43 height 13
click at [870, 107] on input "[DATE] to [DATE]" at bounding box center [922, 109] width 334 height 16
select select "7"
select select "2025"
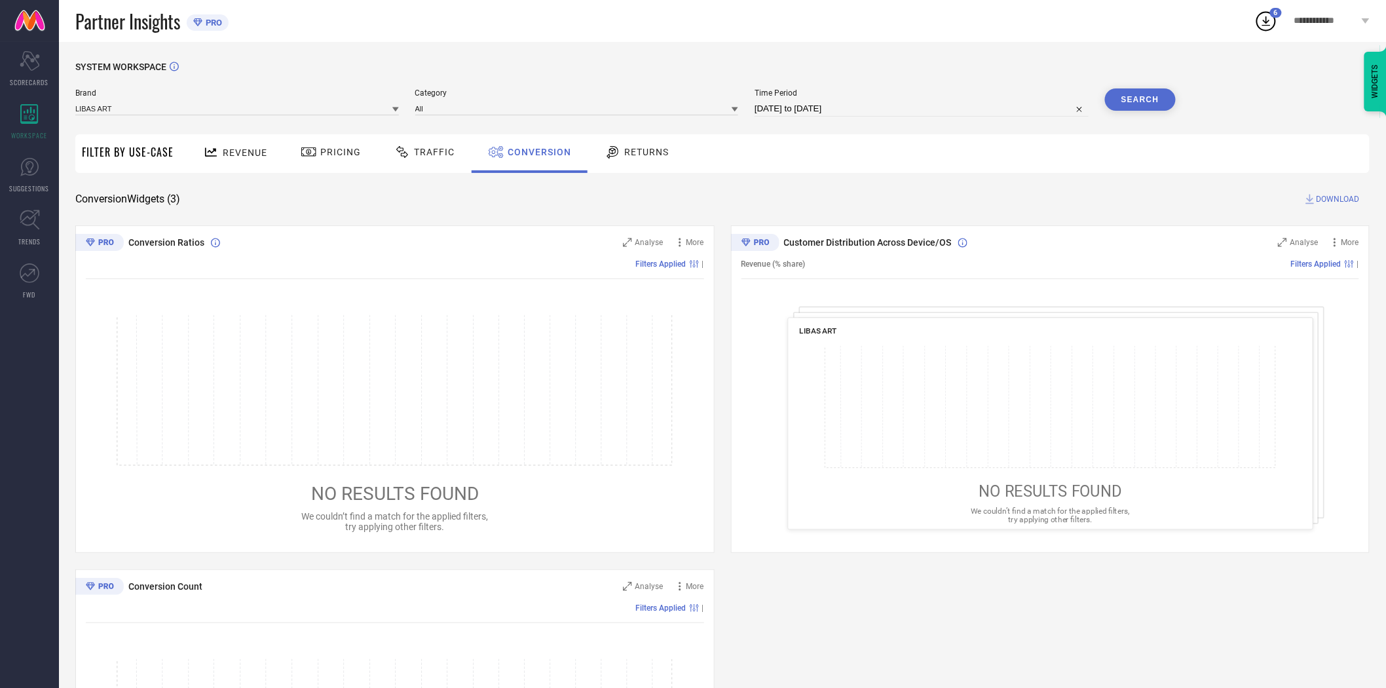
select select "8"
select select "2025"
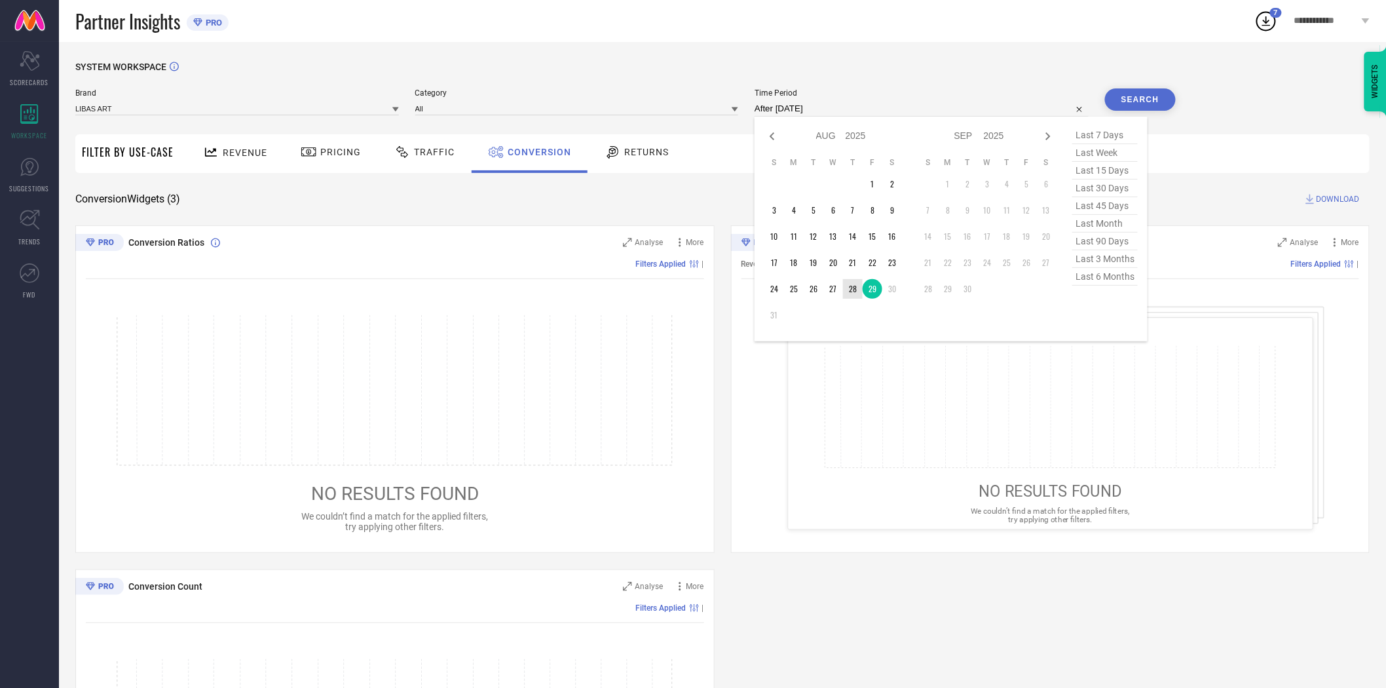
click at [858, 290] on td "28" at bounding box center [853, 289] width 20 height 20
type input "[DATE] to [DATE]"
drag, startPoint x: 858, startPoint y: 290, endPoint x: 870, endPoint y: 290, distance: 11.8
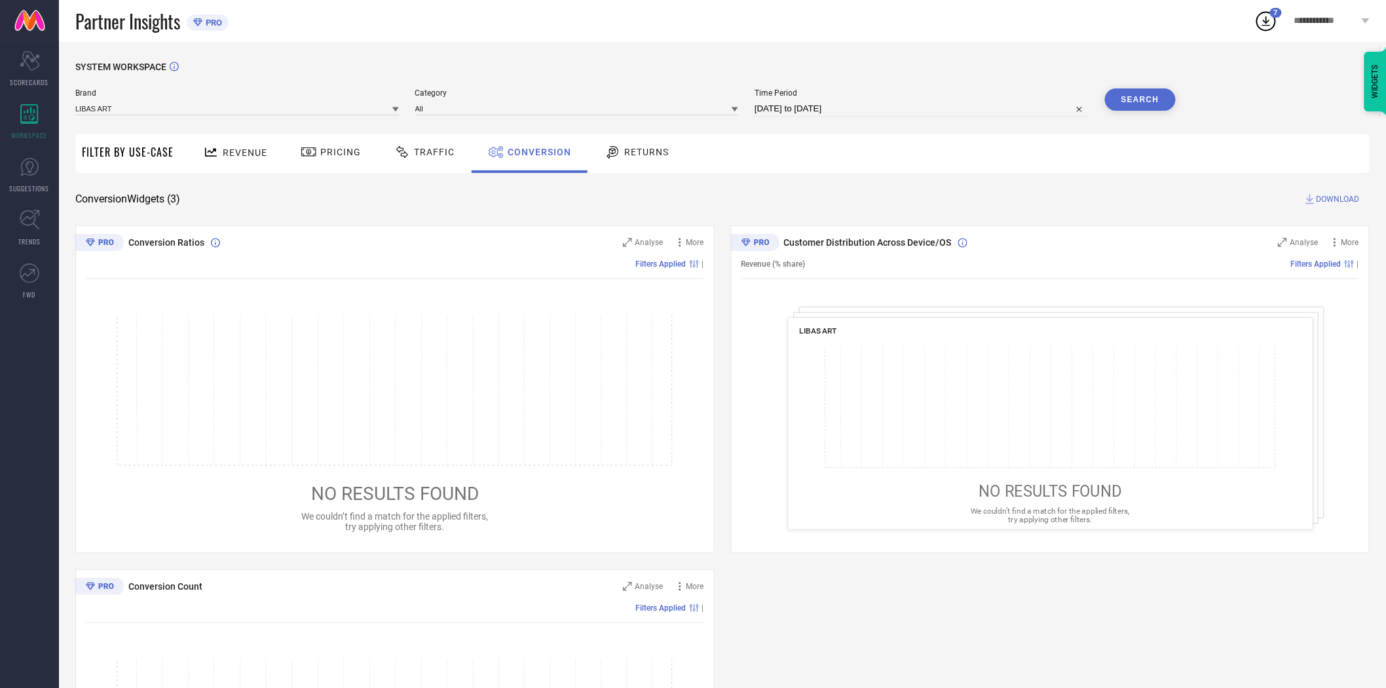
click at [1129, 105] on button "Search" at bounding box center [1140, 99] width 71 height 22
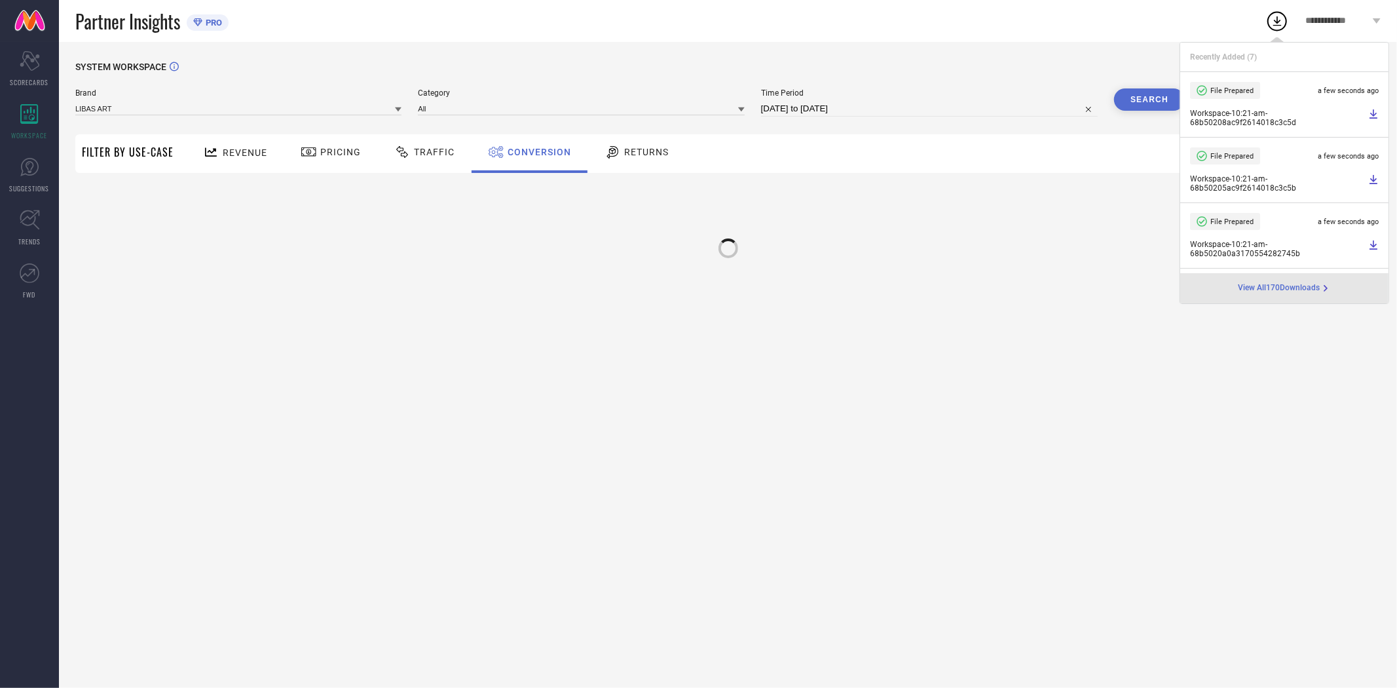
click at [1091, 173] on div "SYSTEM WORKSPACE Brand LIBAS ART Category All Time Period [DATE] to [DATE] Sear…" at bounding box center [727, 176] width 1305 height 229
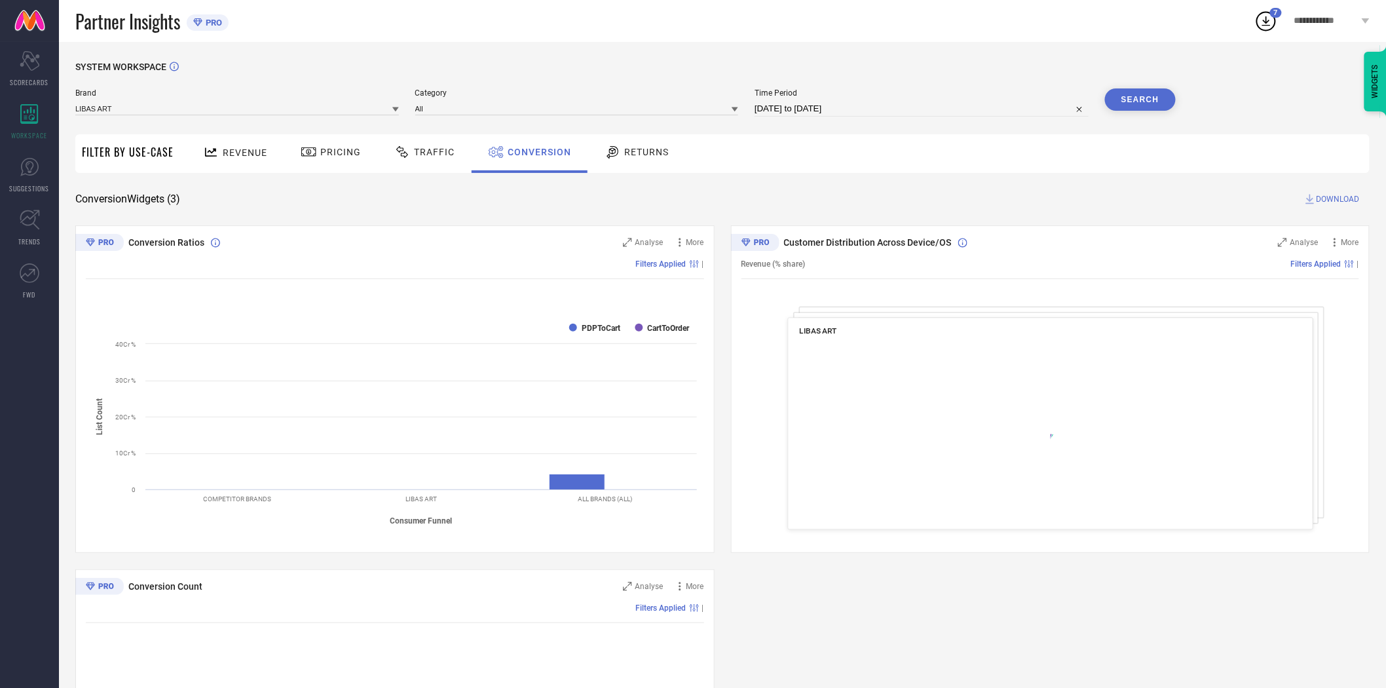
click at [1326, 199] on span "DOWNLOAD" at bounding box center [1338, 199] width 43 height 13
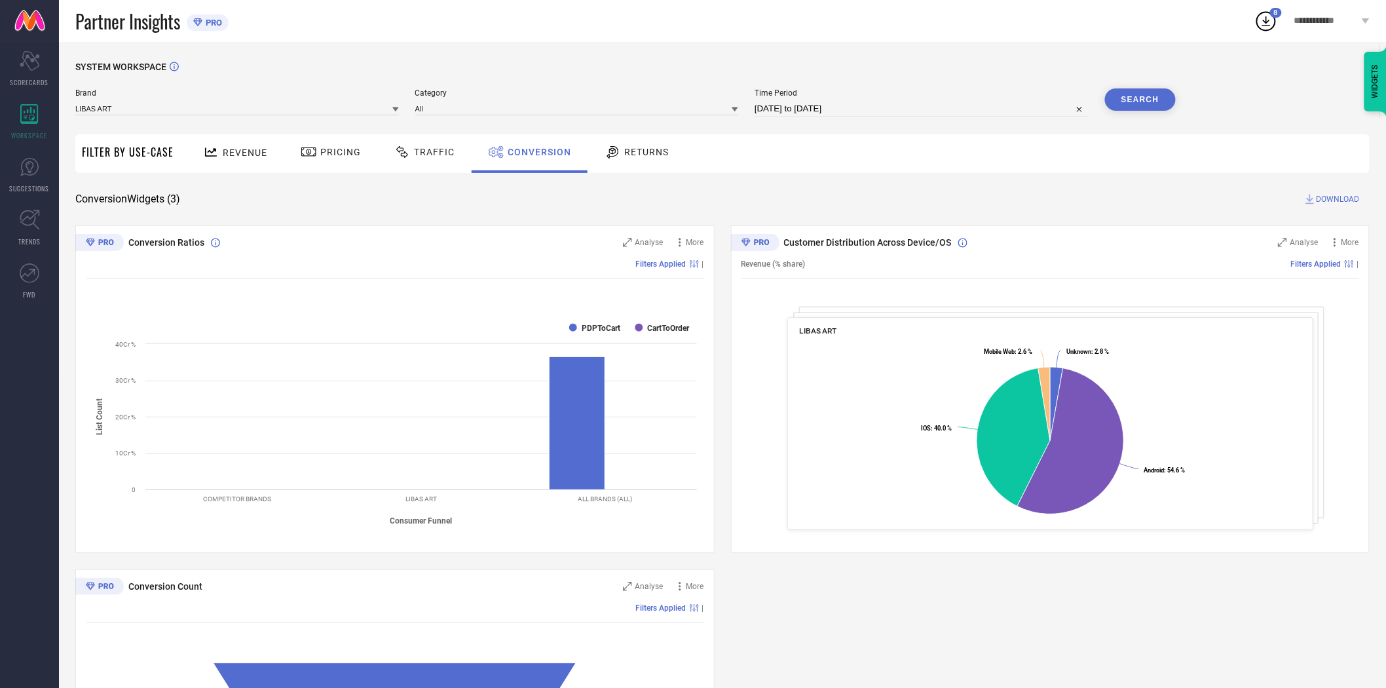
click at [396, 109] on icon at bounding box center [395, 109] width 7 height 5
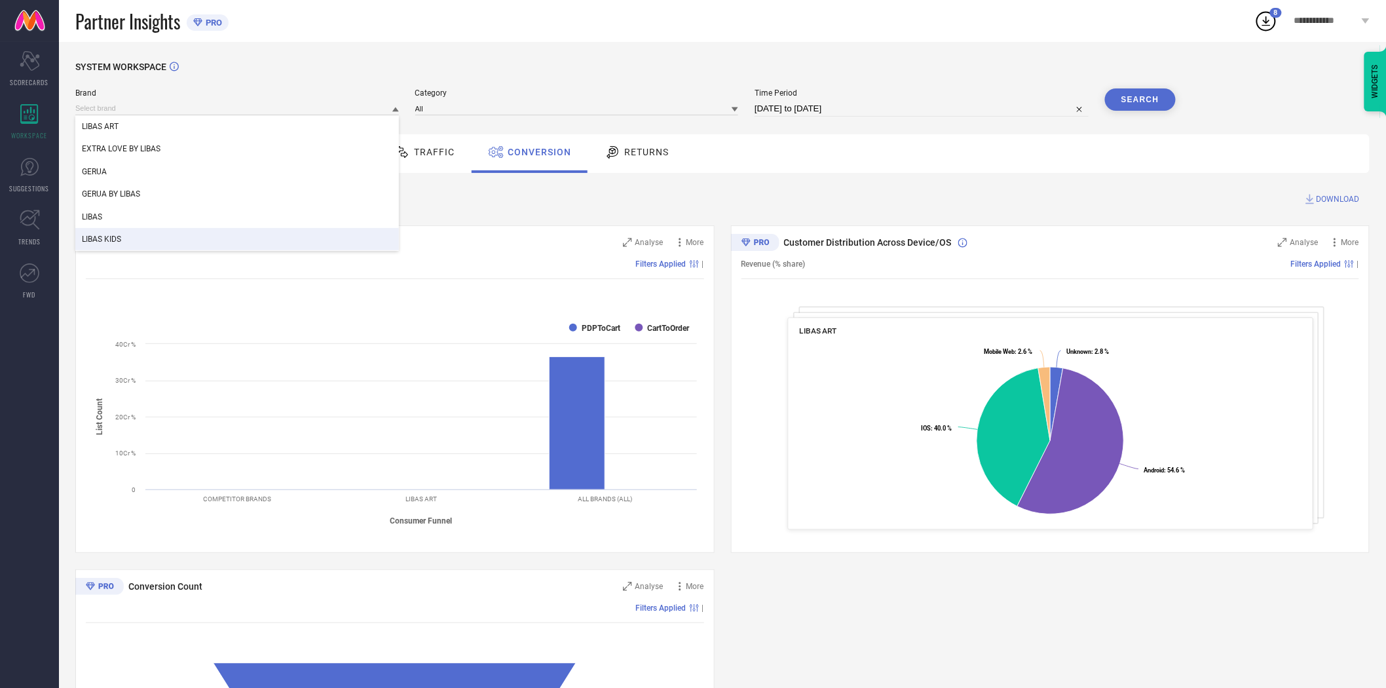
click at [257, 237] on div "LIBAS KIDS" at bounding box center [237, 239] width 324 height 22
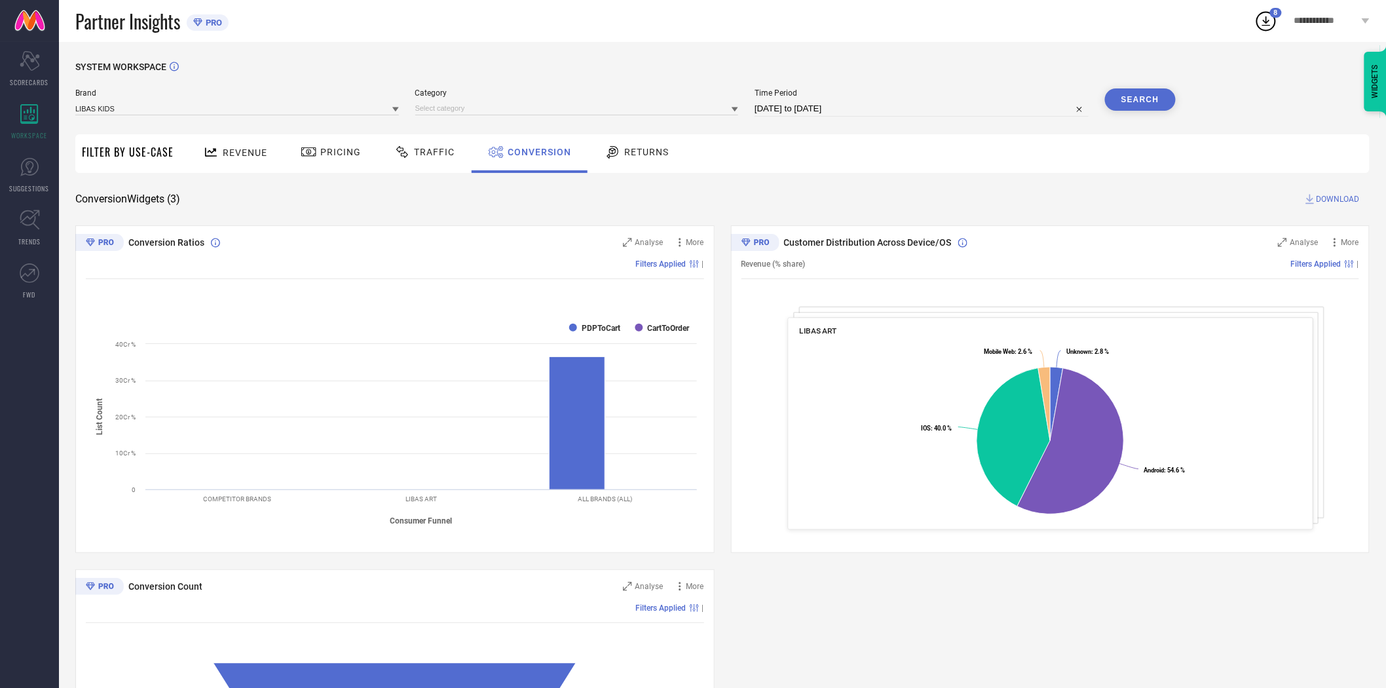
click at [457, 102] on div at bounding box center [577, 109] width 324 height 14
click at [452, 122] on div "All" at bounding box center [577, 126] width 324 height 22
click at [1161, 107] on button "Search" at bounding box center [1140, 99] width 71 height 22
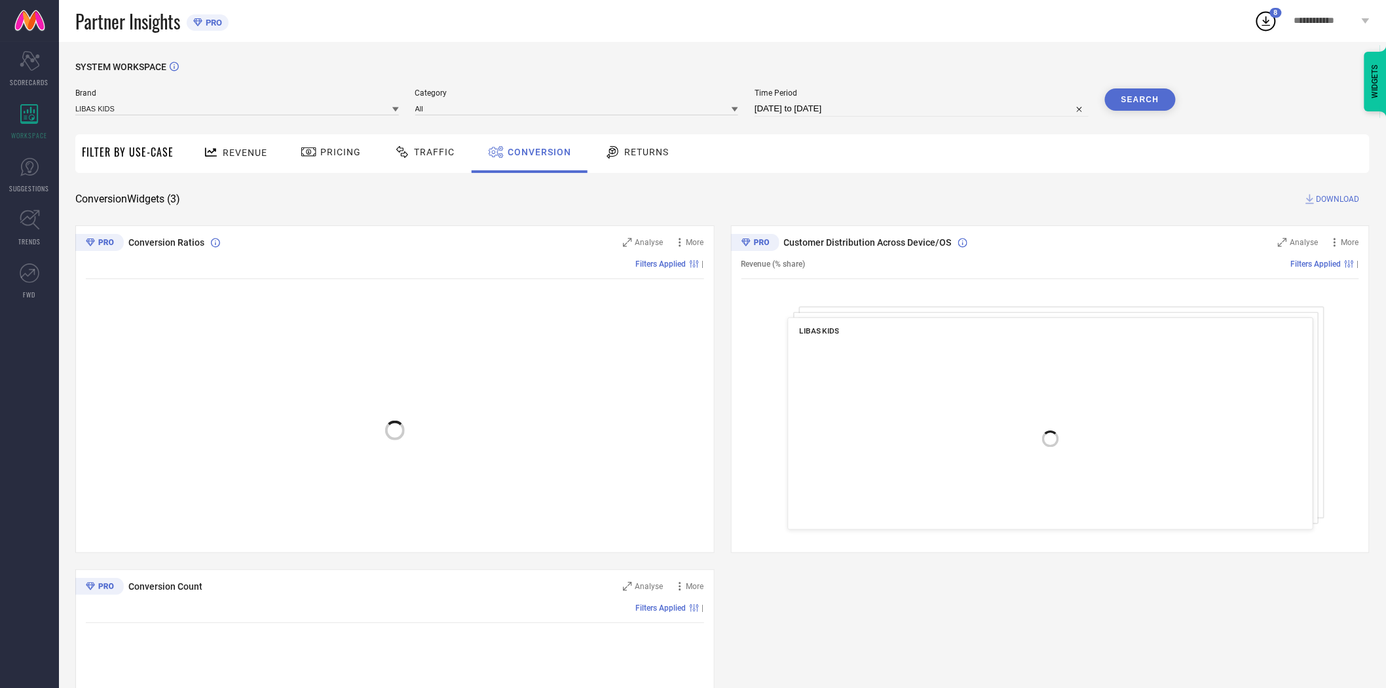
click at [1330, 197] on span "DOWNLOAD" at bounding box center [1338, 199] width 43 height 13
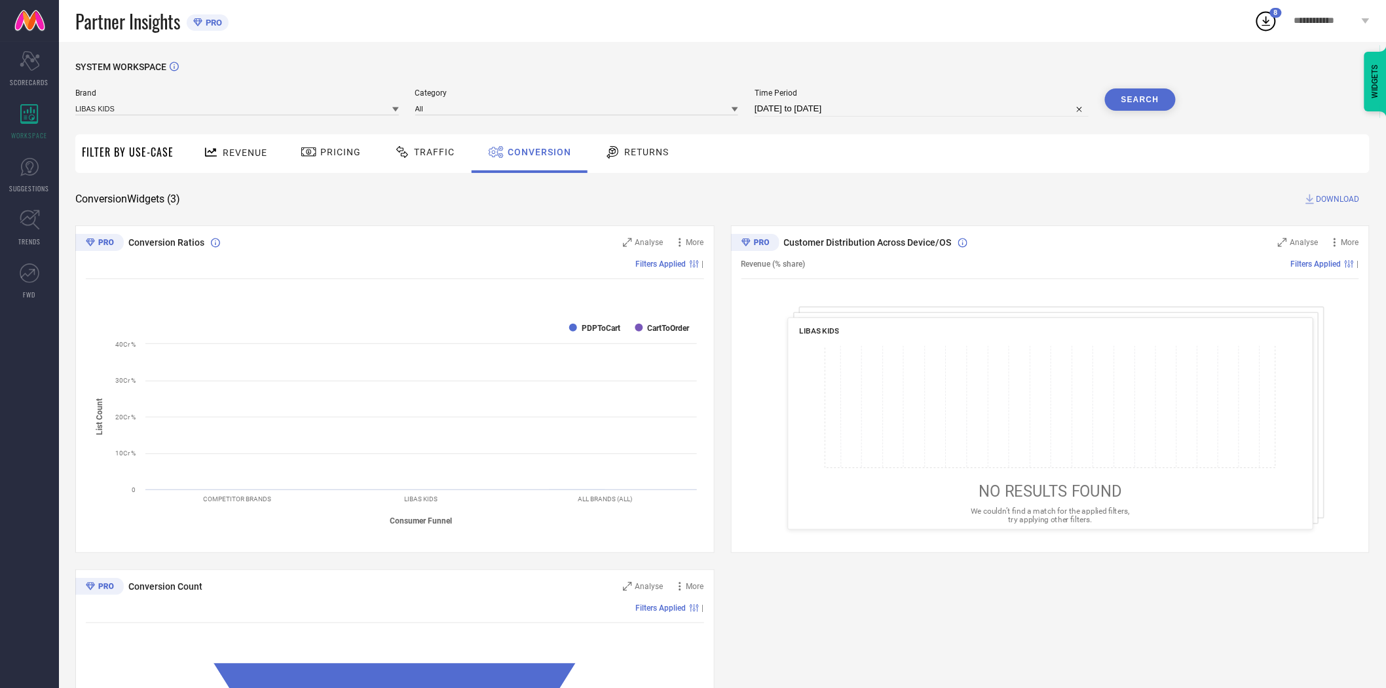
select select "7"
select select "2025"
select select "8"
select select "2025"
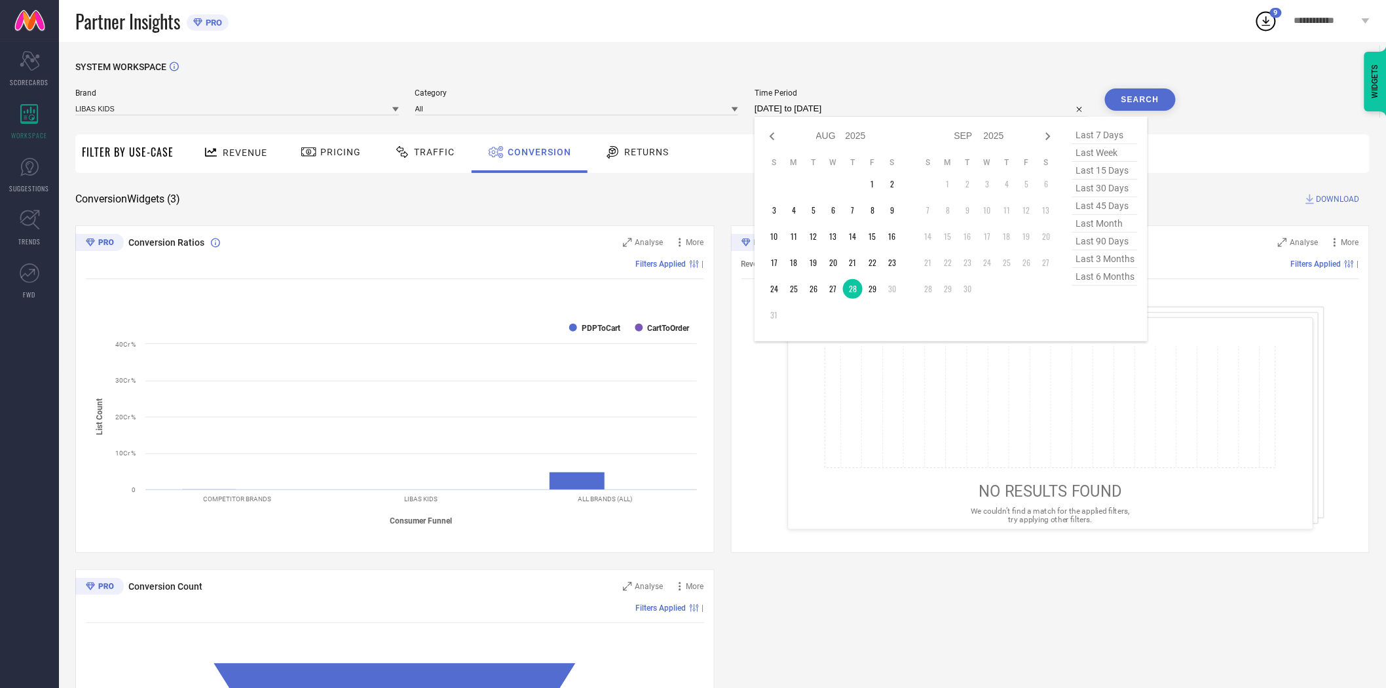
click at [914, 108] on input "[DATE] to [DATE]" at bounding box center [922, 109] width 334 height 16
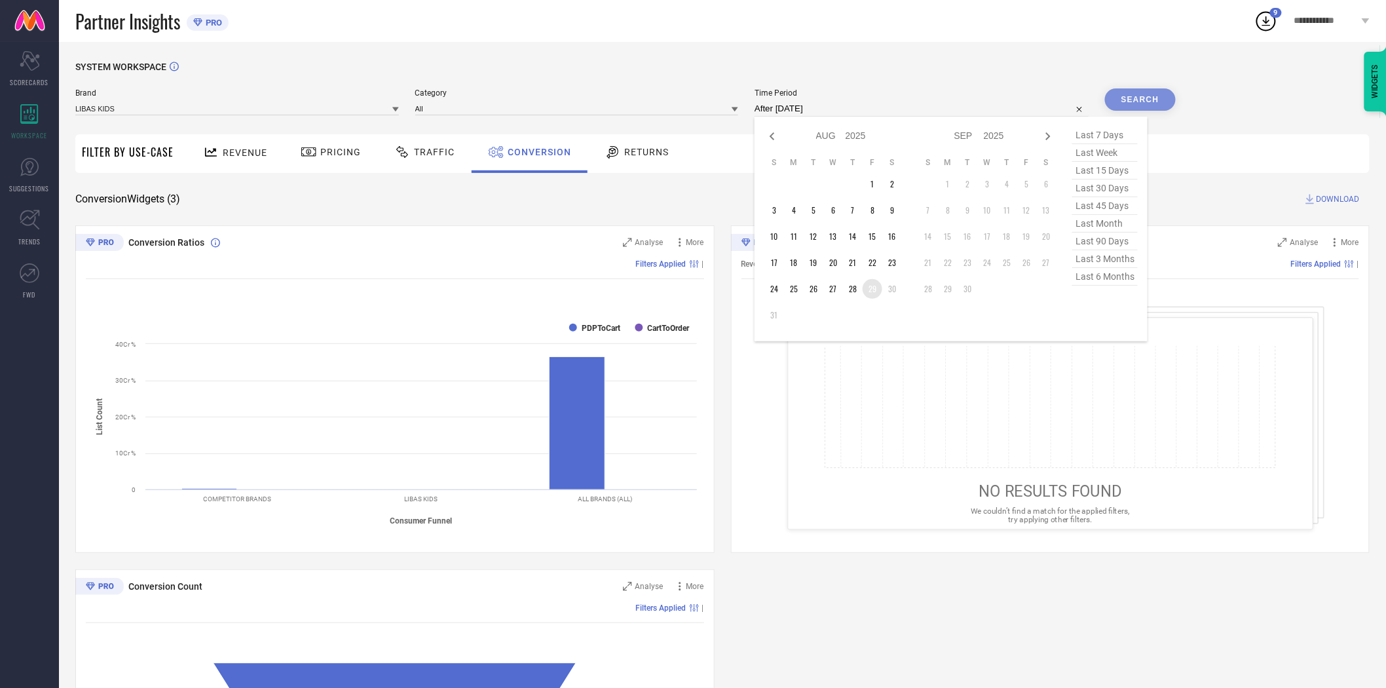
click at [875, 290] on td "29" at bounding box center [873, 289] width 20 height 20
type input "[DATE] to [DATE]"
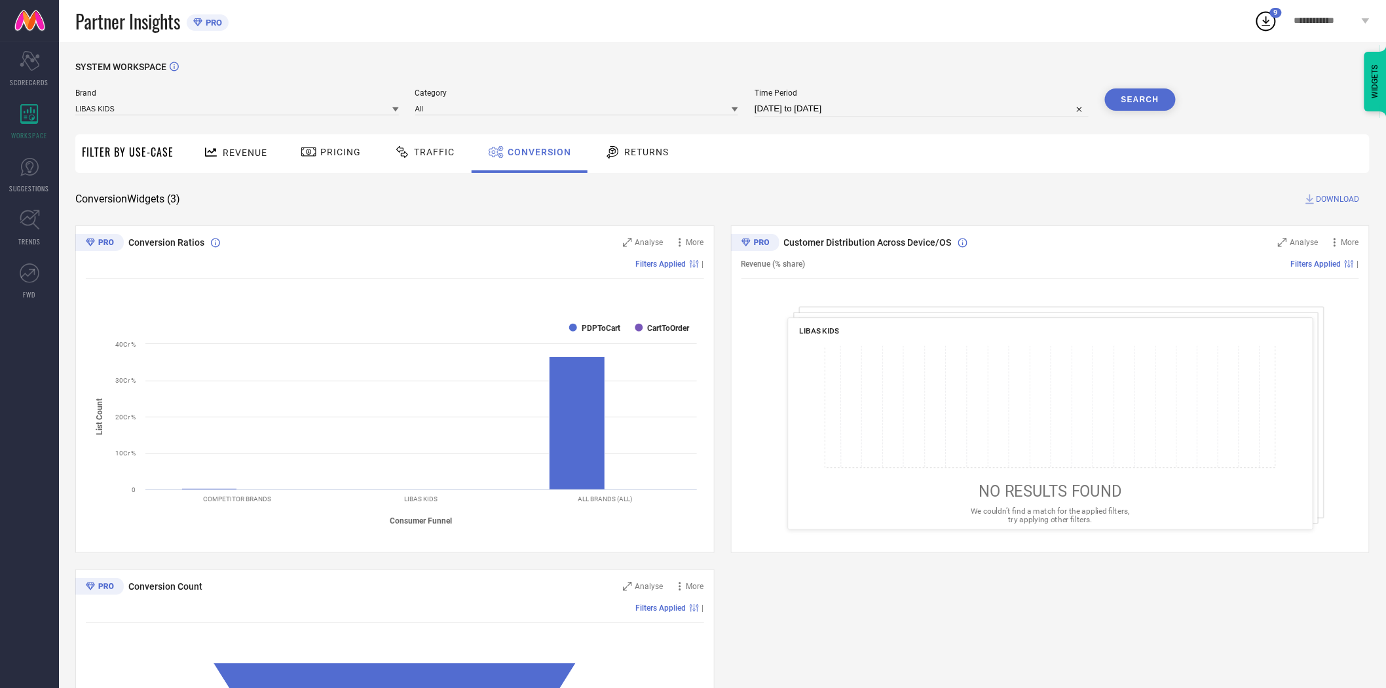
click at [1147, 95] on button "Search" at bounding box center [1140, 99] width 71 height 22
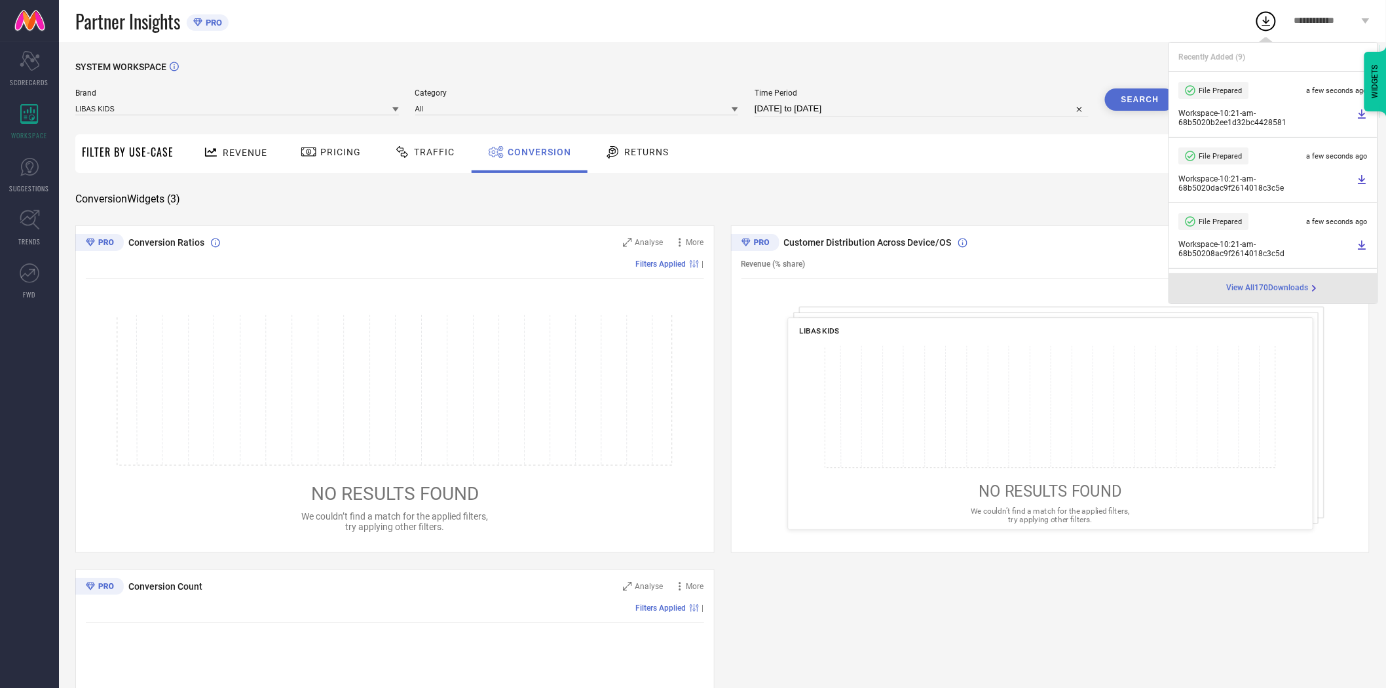
click at [1109, 193] on div "Conversion Widgets ( 3 ) DOWNLOAD" at bounding box center [722, 199] width 1294 height 13
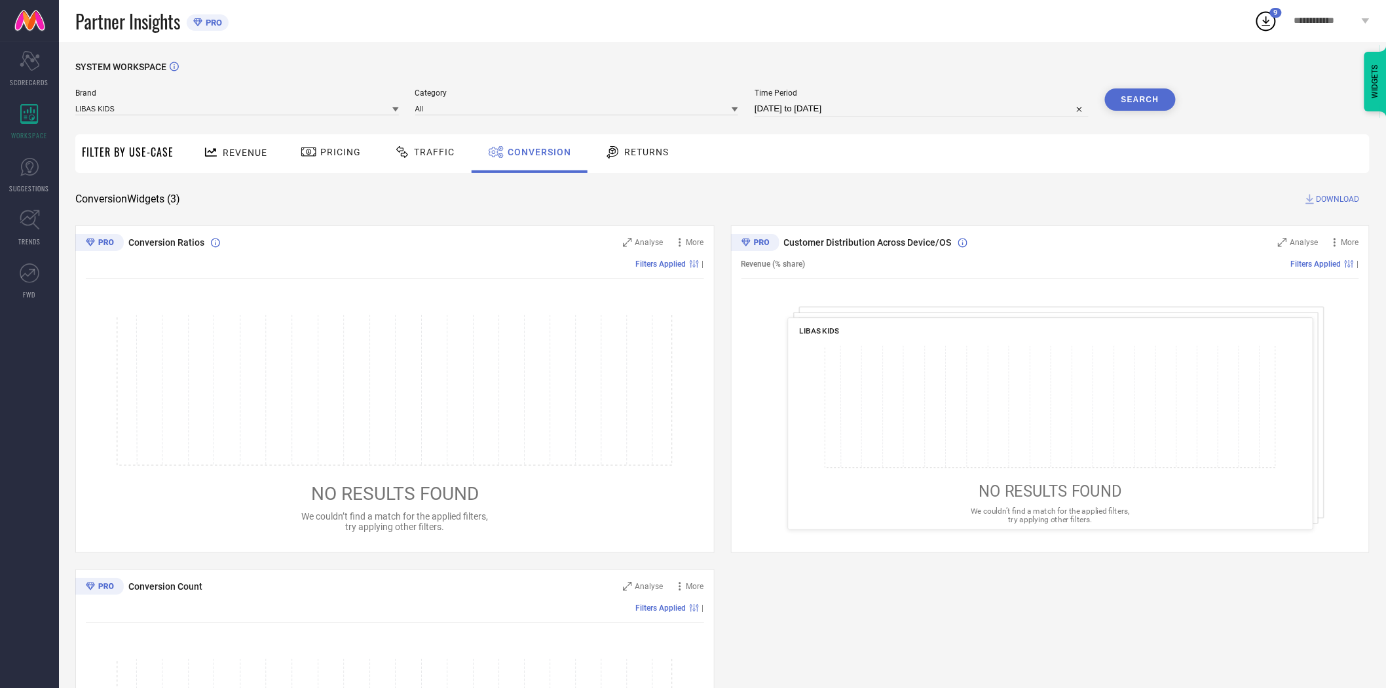
click at [1324, 196] on span "DOWNLOAD" at bounding box center [1338, 199] width 43 height 13
click at [765, 198] on div "Conversion Widgets ( 3 ) DOWNLOAD" at bounding box center [722, 199] width 1294 height 13
